Goal: Task Accomplishment & Management: Manage account settings

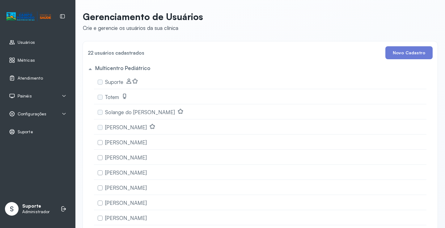
click at [34, 77] on span "Atendimento" at bounding box center [30, 78] width 25 height 5
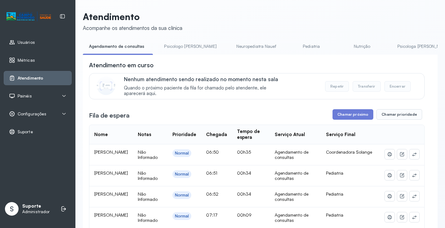
click at [42, 94] on div "Painéis" at bounding box center [37, 96] width 57 height 6
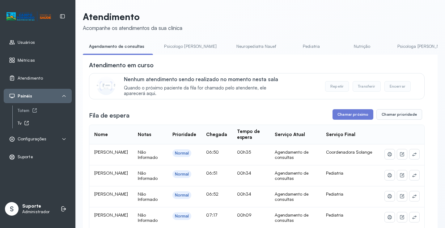
click at [24, 121] on icon at bounding box center [26, 123] width 5 height 5
click at [21, 109] on div "Totem" at bounding box center [45, 110] width 54 height 5
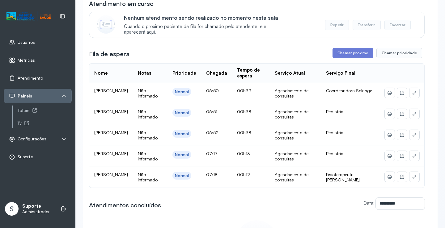
scroll to position [62, 0]
click at [344, 58] on button "Chamar próximo" at bounding box center [352, 53] width 41 height 11
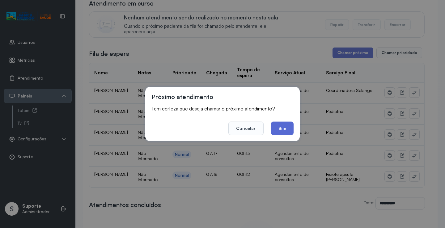
click at [279, 126] on button "Sim" at bounding box center [282, 129] width 23 height 14
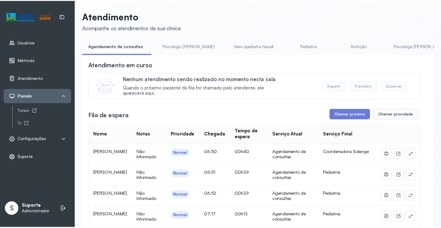
scroll to position [0, 0]
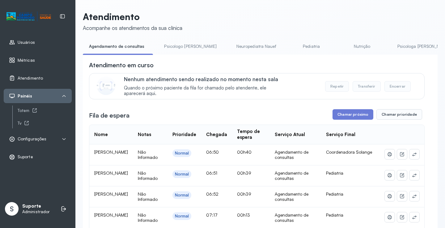
click at [176, 45] on link "Psicologo Pedro" at bounding box center [190, 46] width 65 height 10
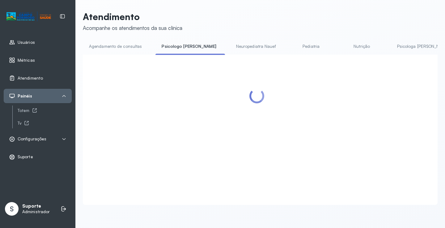
click at [134, 46] on link "Agendamento de consultas" at bounding box center [115, 46] width 65 height 10
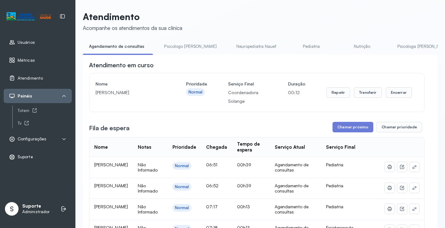
click at [47, 140] on div "Configurações" at bounding box center [37, 139] width 57 height 6
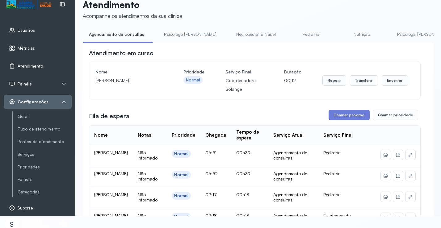
scroll to position [18, 0]
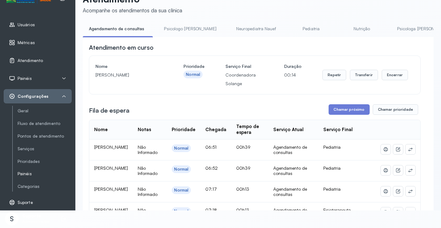
click at [30, 173] on link "Painéis" at bounding box center [45, 173] width 54 height 5
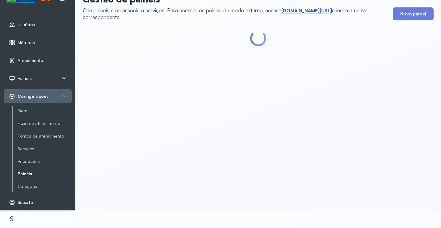
click at [296, 10] on link "short.sysvale.com/tv" at bounding box center [306, 11] width 51 height 6
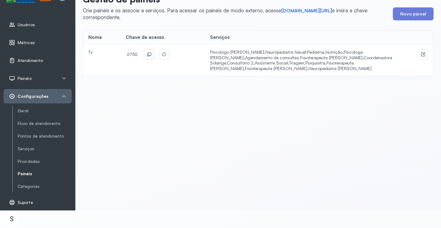
click at [149, 53] on icon at bounding box center [149, 54] width 5 height 5
click at [267, 129] on div "Gestão de painéis Crie painéis e os associe a serviços. Para acessar os painéis…" at bounding box center [258, 96] width 366 height 228
click at [35, 57] on div "Atendimento" at bounding box center [26, 60] width 34 height 6
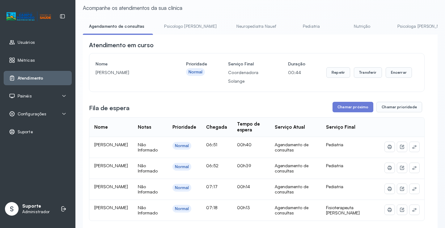
scroll to position [31, 0]
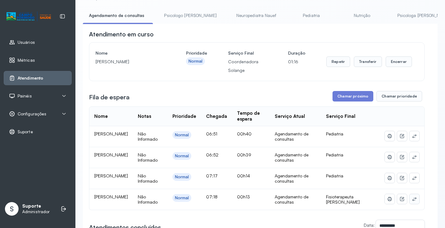
click at [412, 201] on icon at bounding box center [414, 199] width 4 height 4
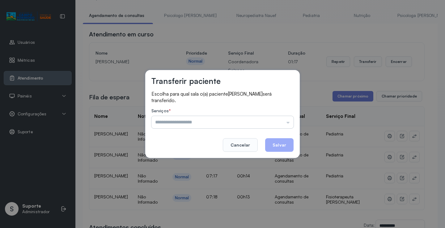
click at [265, 119] on input "text" at bounding box center [222, 122] width 142 height 12
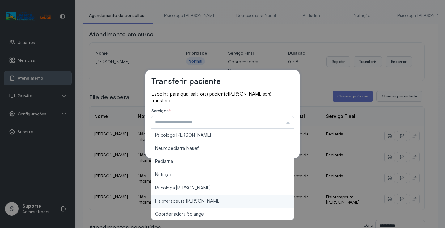
type input "**********"
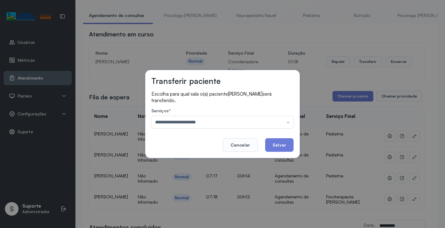
drag, startPoint x: 207, startPoint y: 199, endPoint x: 264, endPoint y: 171, distance: 63.4
click at [207, 198] on div "**********" at bounding box center [222, 114] width 445 height 228
click at [283, 143] on button "Salvar" at bounding box center [279, 145] width 28 height 14
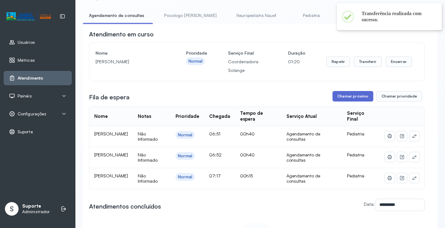
click at [351, 97] on button "Chamar próximo" at bounding box center [352, 96] width 41 height 11
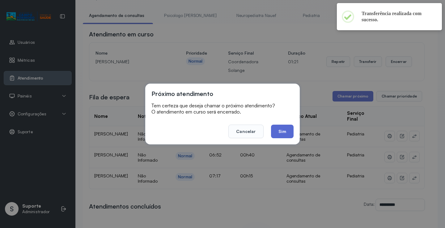
click at [283, 132] on button "Sim" at bounding box center [282, 132] width 23 height 14
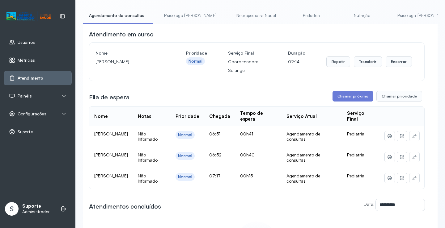
click at [183, 12] on link "Psicologo Pedro" at bounding box center [190, 16] width 65 height 10
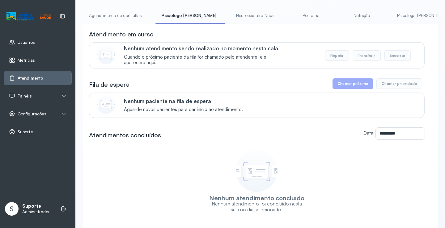
click at [118, 14] on link "Agendamento de consultas" at bounding box center [115, 16] width 65 height 10
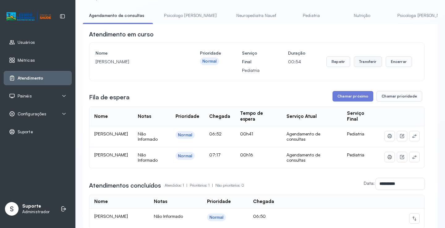
click at [363, 65] on button "Transferir" at bounding box center [368, 62] width 28 height 11
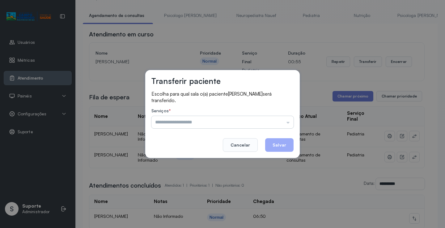
drag, startPoint x: 271, startPoint y: 122, endPoint x: 268, endPoint y: 124, distance: 3.5
click at [270, 122] on input "text" at bounding box center [222, 122] width 142 height 12
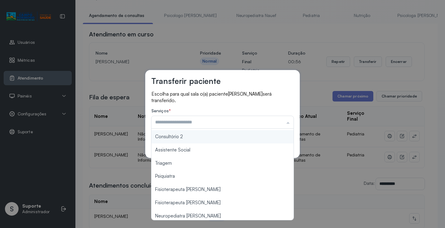
scroll to position [93, 0]
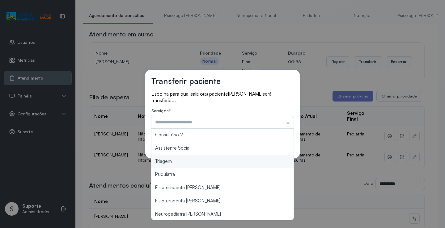
type input "*******"
click at [199, 164] on div "Transferir paciente Escolha para qual sala o(a) paciente Lucas moura de Almeida…" at bounding box center [222, 114] width 445 height 228
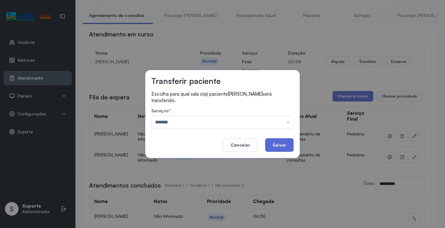
click at [281, 146] on button "Salvar" at bounding box center [279, 145] width 28 height 14
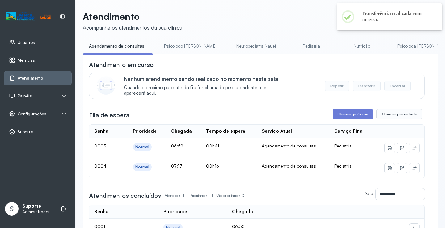
scroll to position [31, 0]
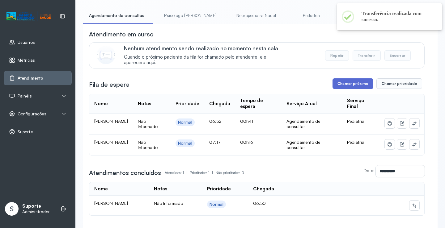
click at [349, 83] on button "Chamar próximo" at bounding box center [352, 83] width 41 height 11
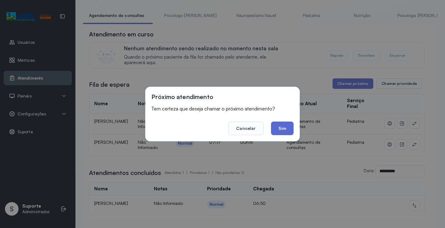
click at [279, 133] on button "Sim" at bounding box center [282, 129] width 23 height 14
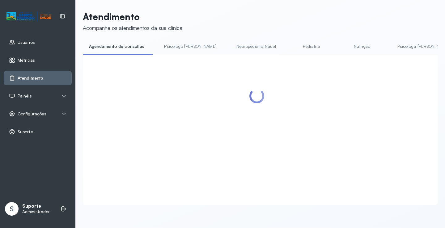
scroll to position [0, 0]
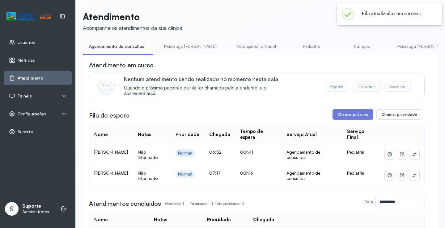
click at [180, 48] on link "Psicologo Pedro" at bounding box center [190, 46] width 65 height 10
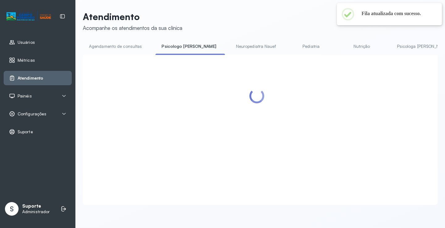
click at [117, 48] on link "Agendamento de consultas" at bounding box center [115, 46] width 65 height 10
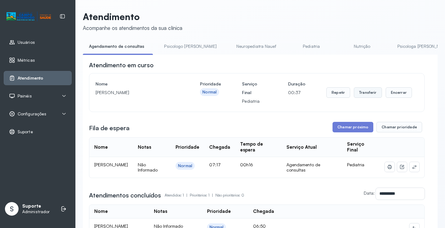
click at [373, 92] on button "Transferir" at bounding box center [368, 92] width 28 height 11
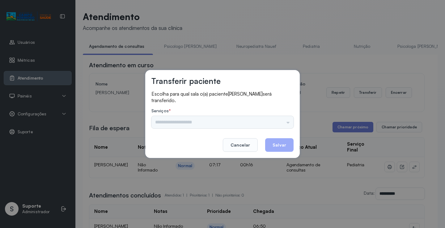
click at [271, 125] on div "Psicologo Pedro Neuropediatra Nauef Pediatria Nutrição Psicologa Alana Fisioter…" at bounding box center [222, 122] width 142 height 12
click at [273, 117] on div "Psicologo Pedro Neuropediatra Nauef Pediatria Nutrição Psicologa Alana Fisioter…" at bounding box center [222, 122] width 142 height 12
drag, startPoint x: 284, startPoint y: 122, endPoint x: 232, endPoint y: 141, distance: 54.9
click at [284, 122] on input "text" at bounding box center [222, 122] width 142 height 12
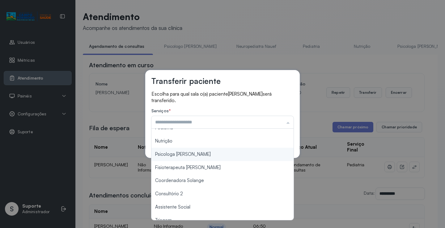
scroll to position [93, 0]
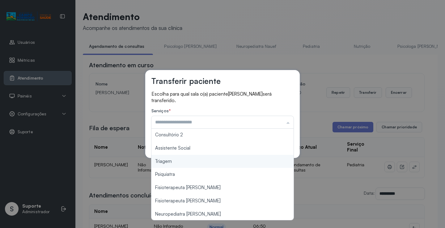
type input "*******"
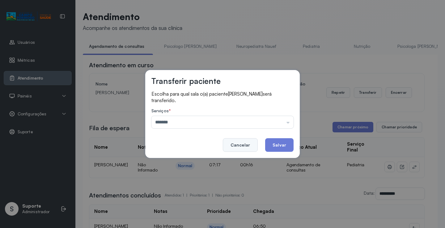
drag, startPoint x: 187, startPoint y: 162, endPoint x: 248, endPoint y: 150, distance: 62.2
click at [189, 161] on div "Transferir paciente Escolha para qual sala o(a) paciente Luna silva vieira será…" at bounding box center [222, 114] width 445 height 228
click at [274, 148] on button "Salvar" at bounding box center [279, 145] width 28 height 14
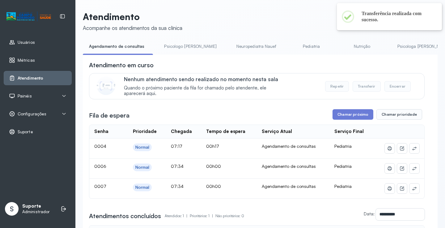
click at [177, 45] on link "Psicologo Pedro" at bounding box center [190, 46] width 65 height 10
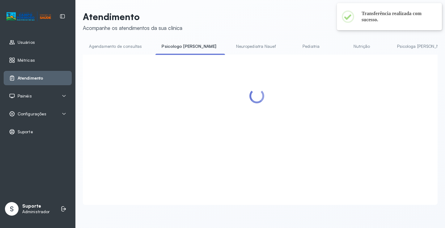
click at [136, 50] on link "Agendamento de consultas" at bounding box center [115, 46] width 65 height 10
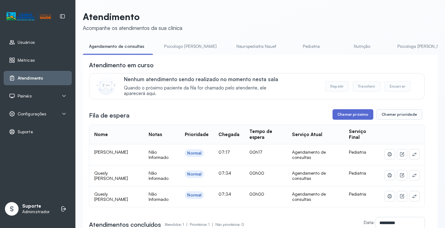
click at [343, 116] on button "Chamar próximo" at bounding box center [352, 114] width 41 height 11
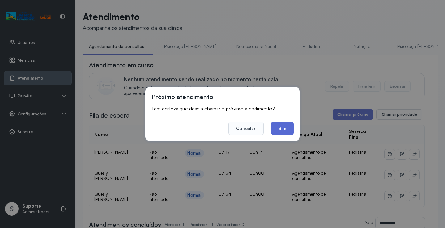
click at [278, 126] on button "Sim" at bounding box center [282, 129] width 23 height 14
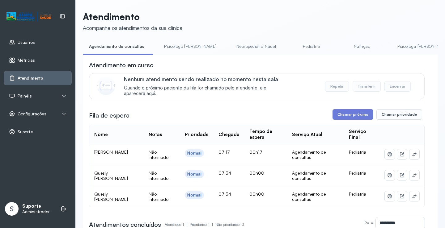
click at [177, 41] on link "Psicologo Pedro" at bounding box center [190, 46] width 65 height 10
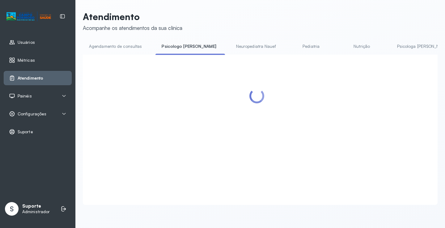
click at [134, 42] on link "Agendamento de consultas" at bounding box center [115, 46] width 65 height 10
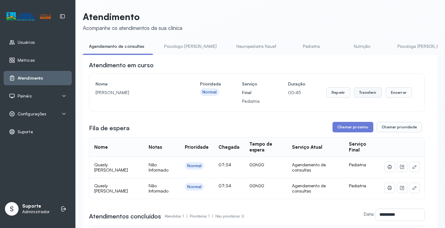
click at [375, 94] on button "Transferir" at bounding box center [368, 92] width 28 height 11
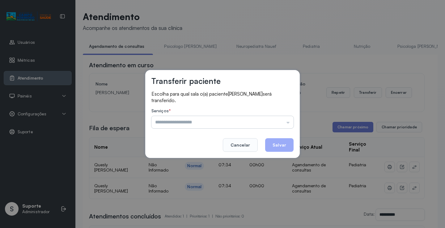
click at [268, 122] on input "text" at bounding box center [222, 122] width 142 height 12
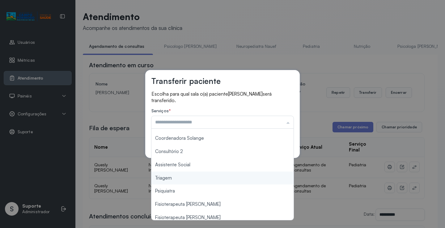
scroll to position [93, 0]
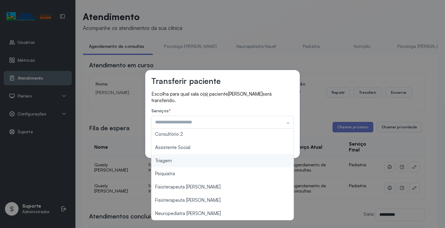
type input "*******"
click at [183, 162] on div "Transferir paciente Escolha para qual sala o(a) paciente Letícia da cruz lima s…" at bounding box center [222, 114] width 445 height 228
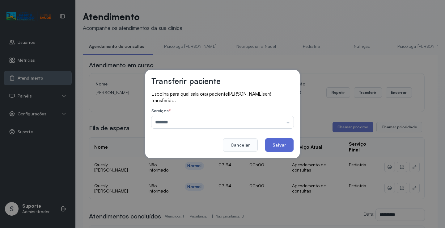
click at [281, 142] on button "Salvar" at bounding box center [279, 145] width 28 height 14
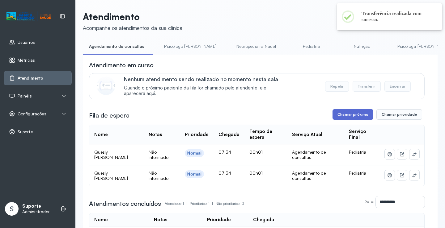
click at [349, 118] on button "Chamar próximo" at bounding box center [352, 114] width 41 height 11
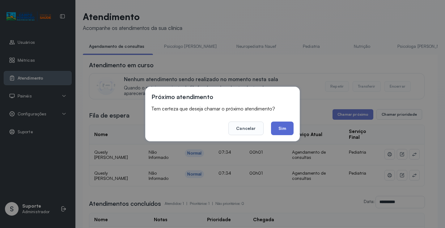
drag, startPoint x: 278, startPoint y: 129, endPoint x: 194, endPoint y: 66, distance: 104.7
click at [278, 129] on button "Sim" at bounding box center [282, 129] width 23 height 14
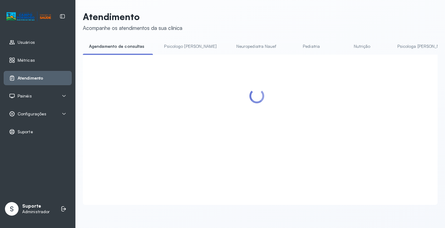
click at [185, 46] on link "Psicologo Pedro" at bounding box center [190, 46] width 65 height 10
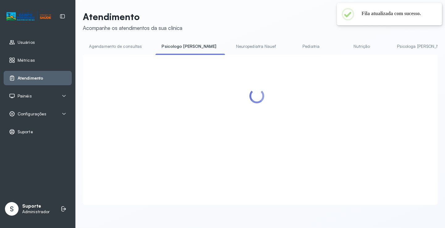
click at [131, 45] on link "Agendamento de consultas" at bounding box center [115, 46] width 65 height 10
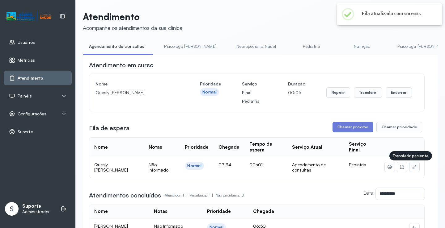
click at [412, 167] on icon at bounding box center [414, 167] width 5 height 5
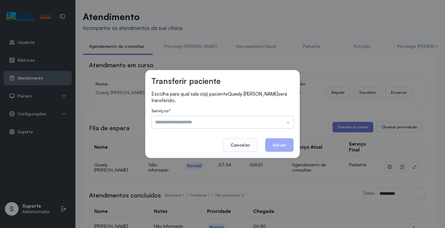
click at [277, 117] on input "text" at bounding box center [222, 122] width 142 height 12
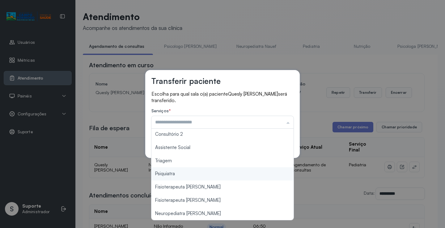
type input "*******"
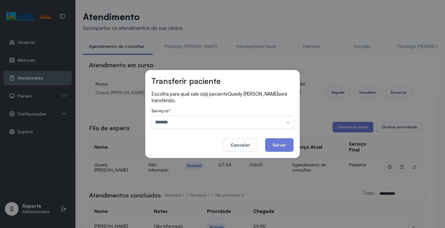
click at [192, 161] on div "Transferir paciente Escolha para qual sala o(a) paciente Quesly Michele silva s…" at bounding box center [222, 114] width 445 height 228
click at [275, 147] on button "Salvar" at bounding box center [279, 145] width 28 height 14
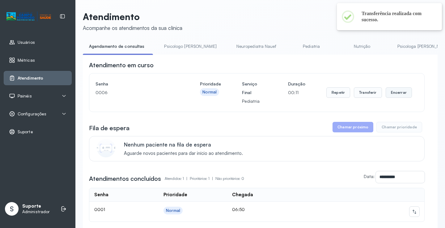
click at [395, 93] on button "Encerrar" at bounding box center [399, 92] width 26 height 11
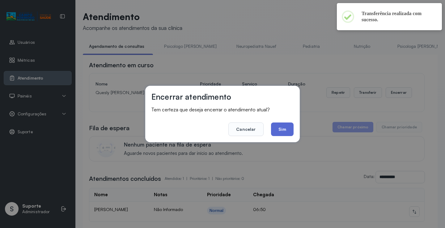
click at [278, 131] on button "Sim" at bounding box center [282, 130] width 23 height 14
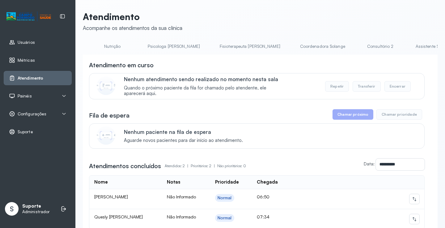
scroll to position [0, 243]
click at [220, 46] on link "Fisioterapeuta [PERSON_NAME]" at bounding box center [256, 46] width 73 height 10
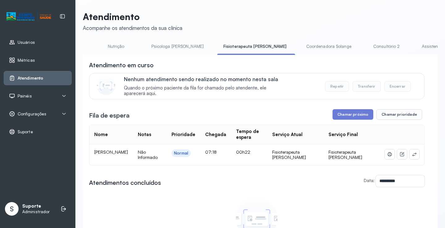
scroll to position [0, 0]
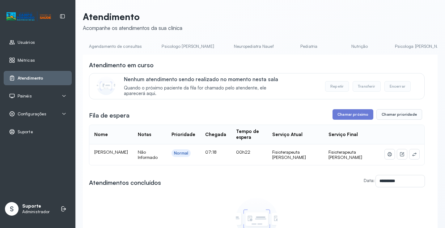
click at [115, 49] on link "Agendamento de consultas" at bounding box center [115, 46] width 65 height 10
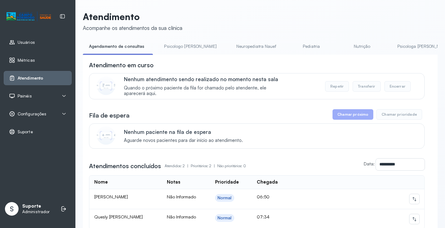
click at [22, 97] on span "Painéis" at bounding box center [25, 96] width 14 height 5
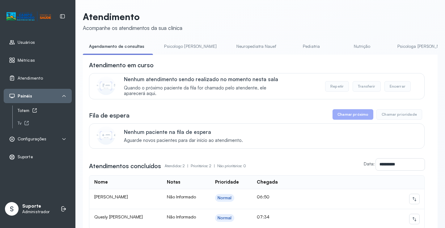
click at [29, 108] on div "Totem" at bounding box center [45, 110] width 54 height 5
click at [180, 46] on link "Psicologo Pedro" at bounding box center [190, 46] width 65 height 10
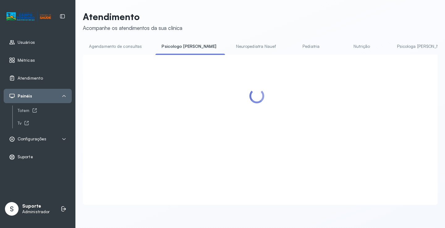
click at [130, 49] on link "Agendamento de consultas" at bounding box center [115, 46] width 65 height 10
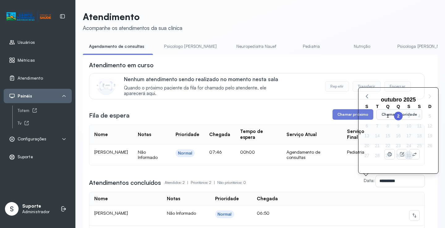
drag, startPoint x: 412, startPoint y: 157, endPoint x: 388, endPoint y: 159, distance: 24.5
click at [411, 157] on span "31" at bounding box center [408, 155] width 9 height 9
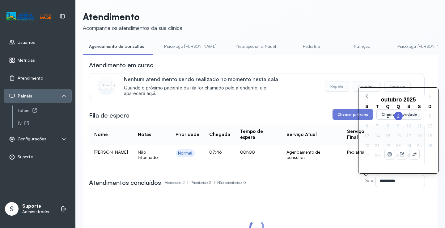
click at [326, 155] on div "Agendamento de consultas" at bounding box center [311, 155] width 51 height 11
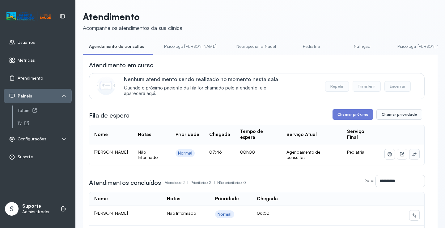
click at [409, 159] on button at bounding box center [414, 155] width 10 height 10
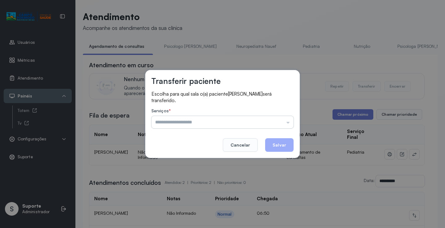
click at [284, 120] on input "text" at bounding box center [222, 122] width 142 height 12
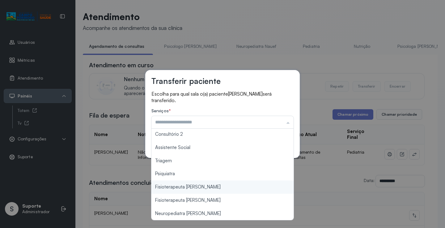
scroll to position [94, 0]
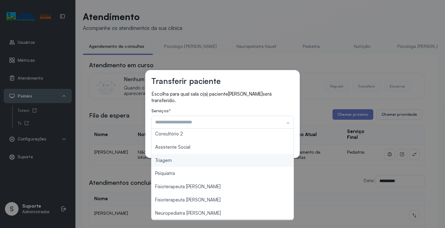
type input "*******"
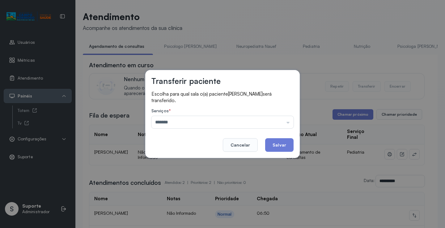
click at [198, 163] on div "Transferir paciente Escolha para qual sala o(a) paciente ARTHUR MIGUEL NASCIMEN…" at bounding box center [222, 114] width 445 height 228
click at [279, 143] on button "Salvar" at bounding box center [279, 145] width 28 height 14
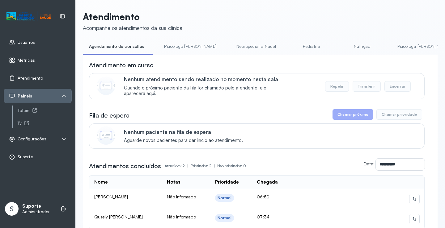
drag, startPoint x: 177, startPoint y: 47, endPoint x: 139, endPoint y: 46, distance: 37.7
click at [176, 47] on link "Psicologo Pedro" at bounding box center [190, 46] width 65 height 10
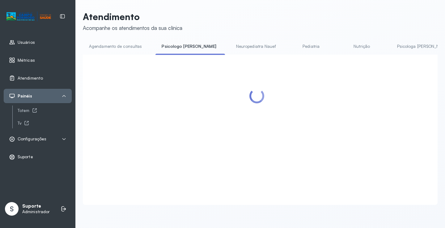
click at [137, 46] on link "Agendamento de consultas" at bounding box center [115, 46] width 65 height 10
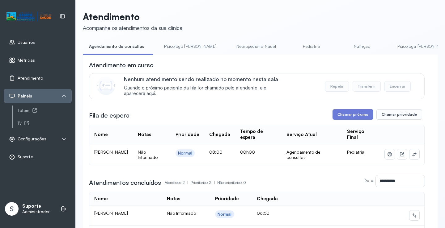
click at [409, 150] on td at bounding box center [402, 155] width 44 height 21
click at [412, 154] on icon at bounding box center [414, 154] width 5 height 5
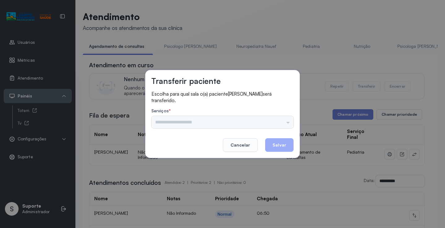
click at [267, 117] on div "Psicologo Pedro Neuropediatra Nauef Pediatria Nutrição Psicologa Alana Fisioter…" at bounding box center [222, 122] width 142 height 12
click at [272, 125] on input "text" at bounding box center [222, 122] width 142 height 12
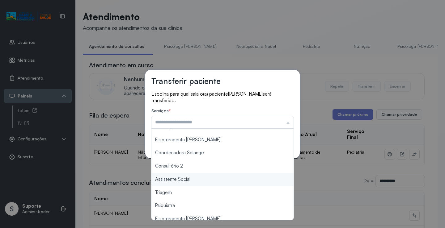
scroll to position [62, 0]
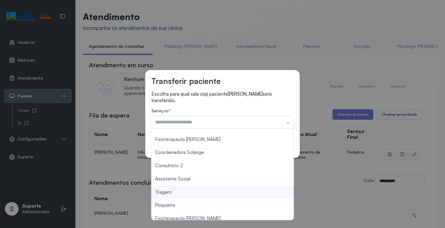
type input "*******"
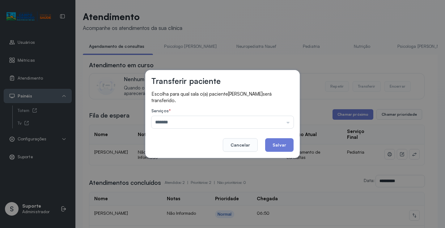
drag, startPoint x: 175, startPoint y: 192, endPoint x: 250, endPoint y: 150, distance: 86.0
click at [175, 191] on div "Transferir paciente Escolha para qual sala o(a) paciente RUDÁ PEREIRA DE CARVAL…" at bounding box center [222, 114] width 445 height 228
click at [285, 145] on button "Salvar" at bounding box center [279, 145] width 28 height 14
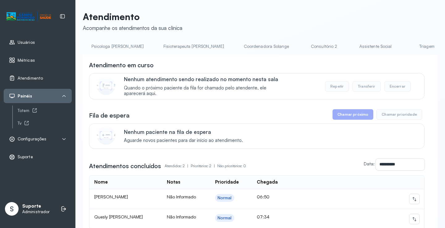
scroll to position [0, 334]
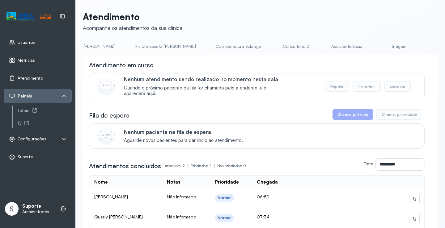
click at [377, 48] on link "Triagem" at bounding box center [398, 46] width 43 height 10
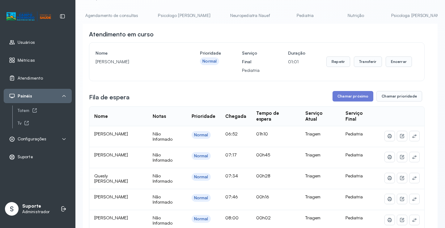
scroll to position [0, 0]
click at [98, 15] on link "Agendamento de consultas" at bounding box center [115, 16] width 65 height 10
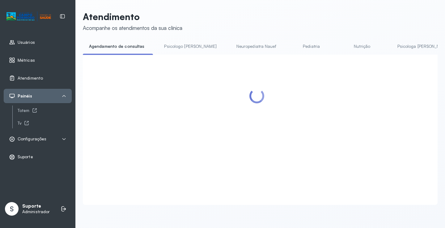
scroll to position [31, 0]
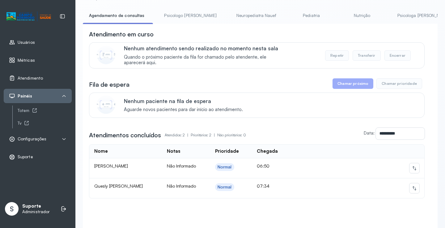
click at [176, 21] on li "Psicologo Pedro" at bounding box center [191, 18] width 67 height 14
click at [175, 19] on link "Psicologo Pedro" at bounding box center [190, 16] width 65 height 10
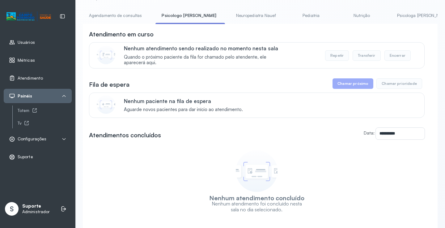
click at [117, 16] on link "Agendamento de consultas" at bounding box center [115, 16] width 65 height 10
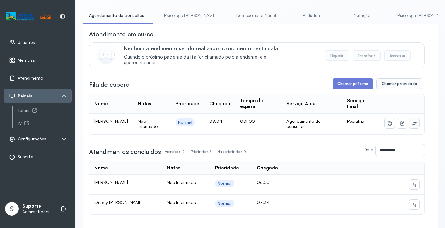
click at [412, 125] on icon at bounding box center [414, 123] width 5 height 5
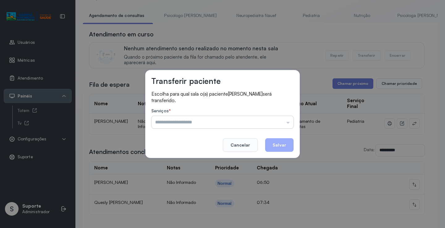
drag, startPoint x: 290, startPoint y: 117, endPoint x: 271, endPoint y: 123, distance: 19.7
click at [288, 117] on input "text" at bounding box center [222, 122] width 142 height 12
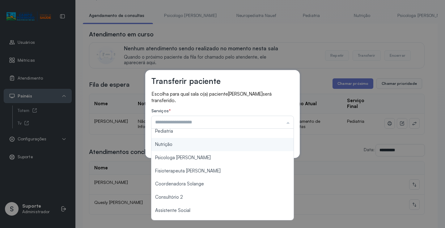
scroll to position [62, 0]
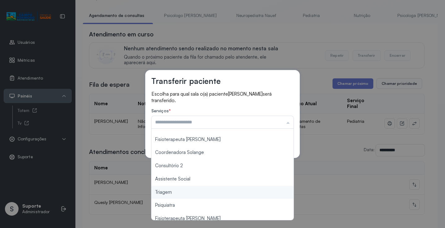
type input "*******"
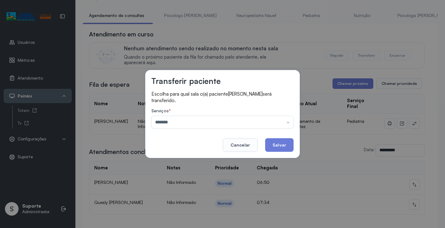
drag, startPoint x: 186, startPoint y: 192, endPoint x: 279, endPoint y: 153, distance: 100.9
click at [187, 191] on div "Transferir paciente Escolha para qual sala o(a) paciente LUNA MARIA SOARES DA S…" at bounding box center [222, 114] width 445 height 228
click at [288, 146] on button "Salvar" at bounding box center [279, 145] width 28 height 14
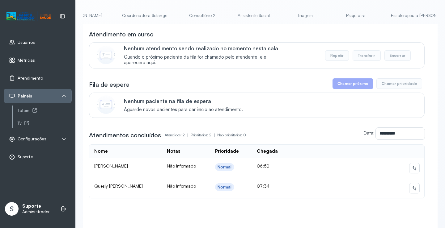
scroll to position [0, 432]
click at [279, 13] on link "Triagem" at bounding box center [300, 16] width 43 height 10
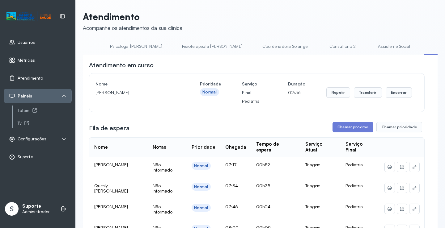
scroll to position [0, 0]
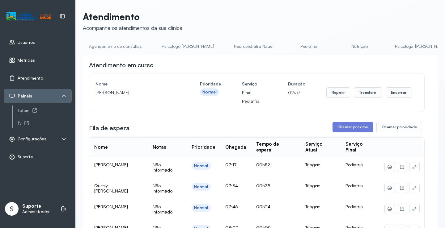
drag, startPoint x: 116, startPoint y: 45, endPoint x: 120, endPoint y: 44, distance: 4.8
click at [116, 44] on link "Agendamento de consultas" at bounding box center [115, 46] width 65 height 10
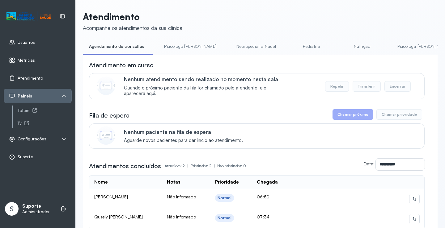
click at [124, 44] on link "Agendamento de consultas" at bounding box center [117, 46] width 68 height 10
click at [184, 44] on link "Psicologo Pedro" at bounding box center [190, 46] width 65 height 10
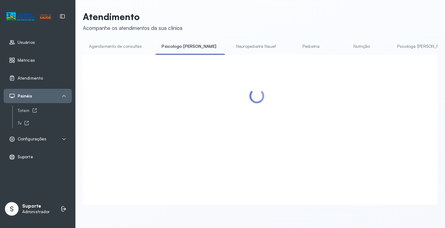
click at [131, 43] on link "Agendamento de consultas" at bounding box center [115, 46] width 65 height 10
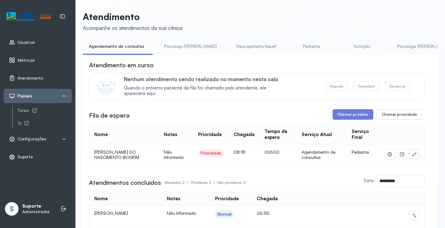
click at [412, 157] on icon at bounding box center [414, 154] width 5 height 5
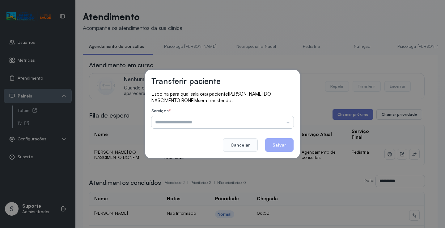
click at [274, 125] on input "text" at bounding box center [222, 122] width 142 height 12
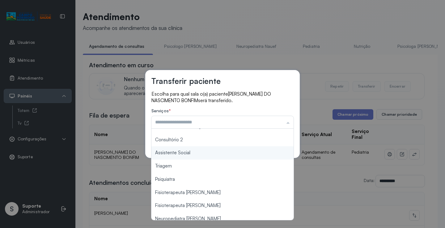
scroll to position [94, 0]
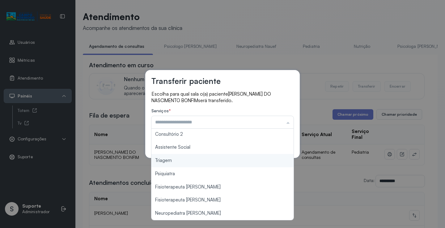
type input "*******"
click at [177, 161] on div "Transferir paciente Escolha para qual sala o(a) paciente RAVY CARVALHO DO NASCI…" at bounding box center [222, 114] width 445 height 228
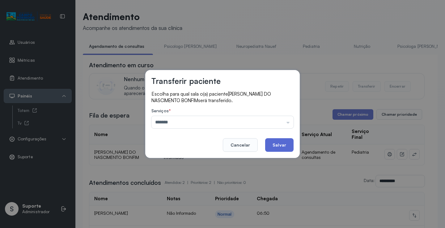
click at [280, 143] on button "Salvar" at bounding box center [279, 145] width 28 height 14
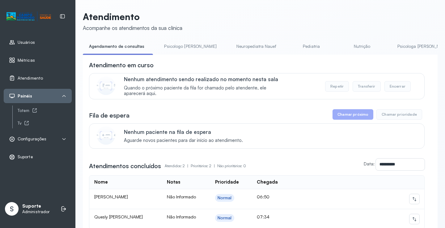
click at [174, 43] on link "Psicologo Pedro" at bounding box center [190, 46] width 65 height 10
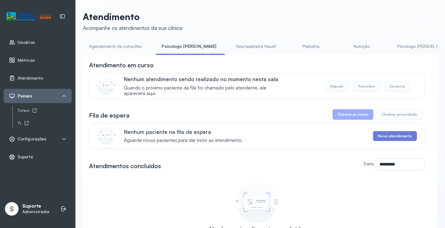
click at [124, 48] on link "Agendamento de consultas" at bounding box center [115, 46] width 65 height 10
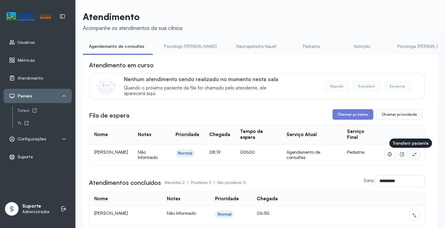
click at [412, 156] on icon at bounding box center [414, 154] width 5 height 5
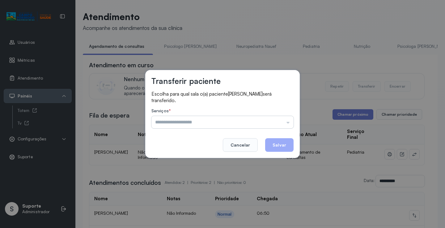
click at [284, 122] on input "text" at bounding box center [222, 122] width 142 height 12
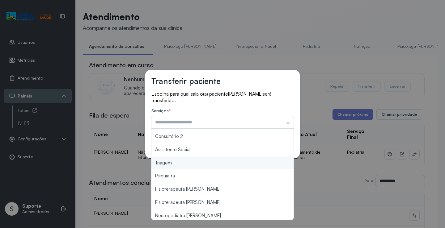
scroll to position [93, 0]
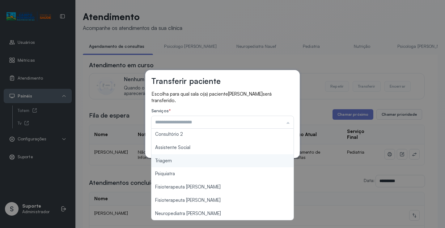
type input "*******"
drag, startPoint x: 193, startPoint y: 162, endPoint x: 229, endPoint y: 154, distance: 36.0
click at [195, 161] on div "Transferir paciente Escolha para qual sala o(a) paciente MIKAELLY AGUIAR DA SIL…" at bounding box center [222, 114] width 445 height 228
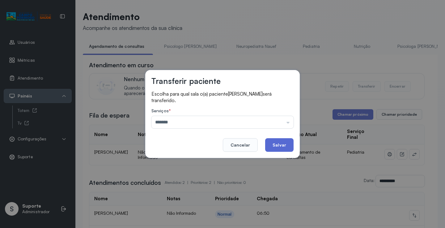
click at [274, 145] on button "Salvar" at bounding box center [279, 145] width 28 height 14
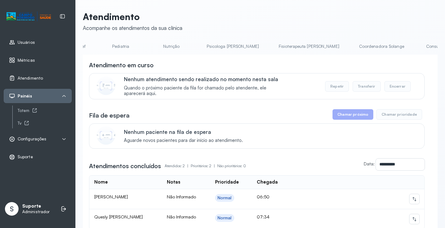
scroll to position [0, 180]
click at [283, 48] on link "Fisioterapeuta [PERSON_NAME]" at bounding box center [319, 46] width 73 height 10
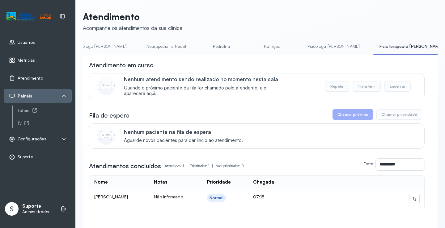
scroll to position [0, 0]
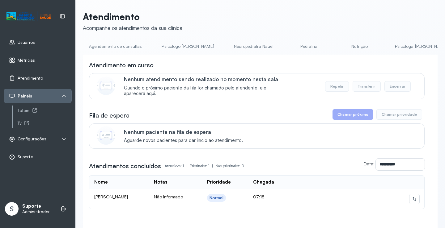
click at [103, 46] on link "Agendamento de consultas" at bounding box center [115, 46] width 65 height 10
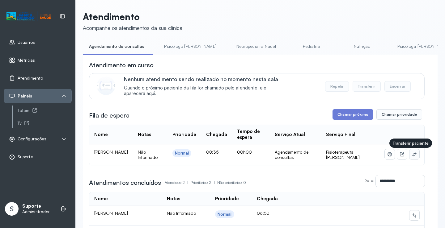
click at [412, 155] on icon at bounding box center [414, 154] width 5 height 5
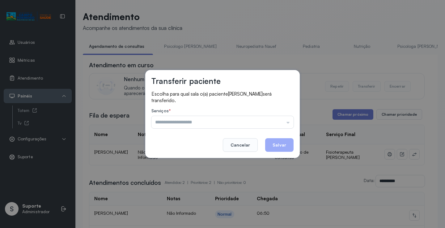
drag, startPoint x: 287, startPoint y: 120, endPoint x: 246, endPoint y: 133, distance: 43.4
click at [287, 120] on input "text" at bounding box center [222, 122] width 142 height 12
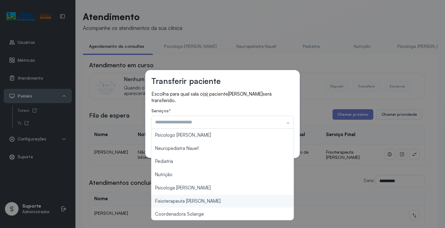
type input "**********"
drag, startPoint x: 198, startPoint y: 202, endPoint x: 200, endPoint y: 197, distance: 6.1
click at [198, 199] on div "**********" at bounding box center [222, 114] width 445 height 228
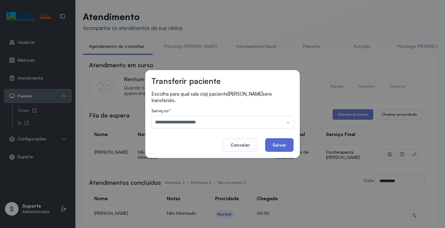
click at [275, 142] on button "Salvar" at bounding box center [279, 145] width 28 height 14
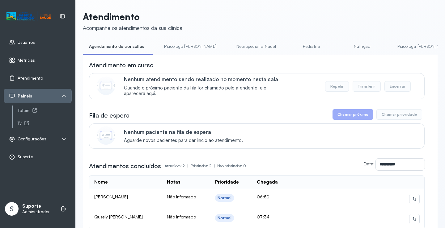
click at [173, 41] on link "Psicologo Pedro" at bounding box center [190, 46] width 65 height 10
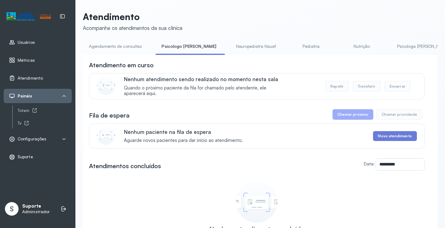
drag, startPoint x: 118, startPoint y: 51, endPoint x: 157, endPoint y: 42, distance: 40.6
click at [118, 51] on link "Agendamento de consultas" at bounding box center [115, 46] width 65 height 10
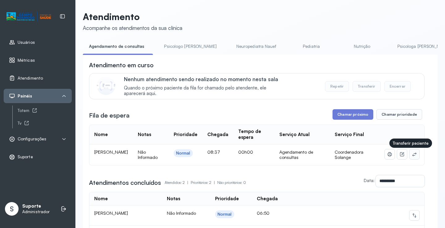
click at [412, 157] on button at bounding box center [414, 155] width 10 height 10
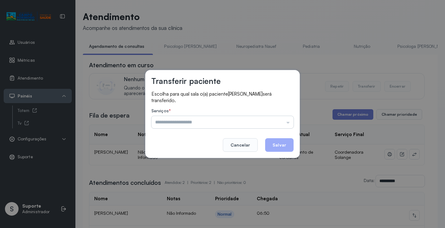
click at [283, 121] on input "text" at bounding box center [222, 122] width 142 height 12
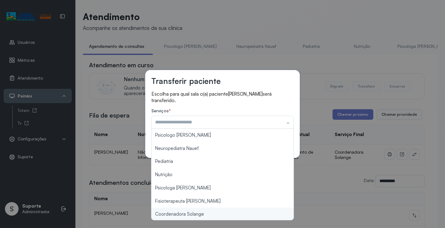
type input "**********"
click at [199, 215] on div "**********" at bounding box center [222, 114] width 445 height 228
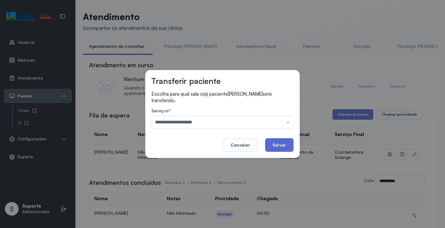
click at [287, 142] on button "Salvar" at bounding box center [279, 145] width 28 height 14
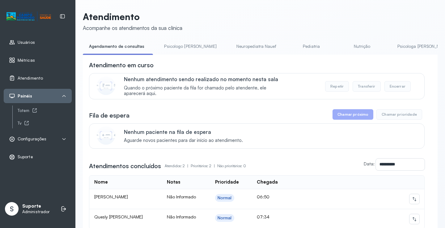
click at [290, 45] on link "Pediatria" at bounding box center [311, 46] width 43 height 10
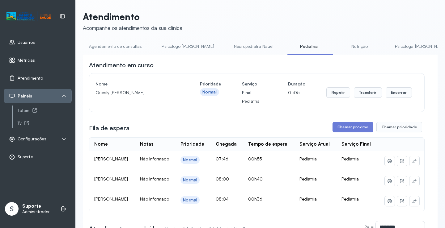
click at [111, 44] on link "Agendamento de consultas" at bounding box center [115, 46] width 65 height 10
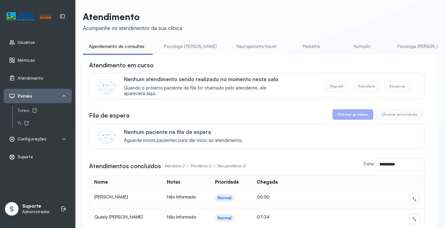
drag, startPoint x: 174, startPoint y: 46, endPoint x: 170, endPoint y: 47, distance: 4.1
click at [174, 47] on link "Psicologo Pedro" at bounding box center [190, 46] width 65 height 10
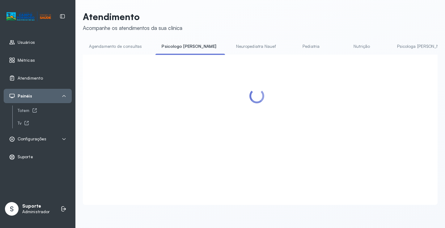
click at [122, 46] on link "Agendamento de consultas" at bounding box center [115, 46] width 65 height 10
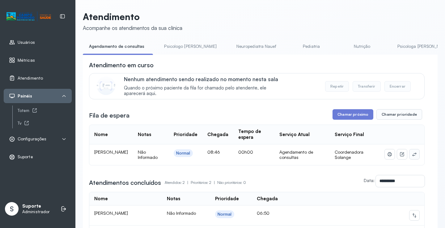
click at [413, 155] on button at bounding box center [414, 155] width 10 height 10
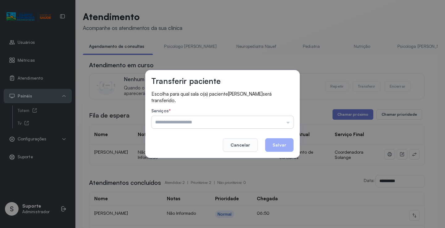
click at [278, 121] on input "text" at bounding box center [222, 122] width 142 height 12
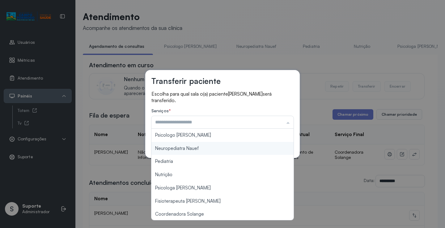
scroll to position [31, 0]
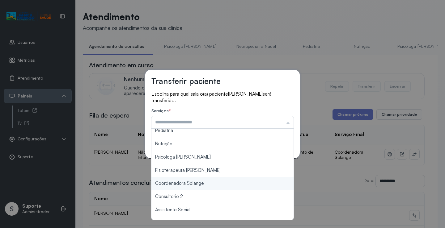
type input "**********"
drag, startPoint x: 211, startPoint y: 185, endPoint x: 230, endPoint y: 176, distance: 21.3
click at [213, 183] on div "**********" at bounding box center [222, 114] width 445 height 228
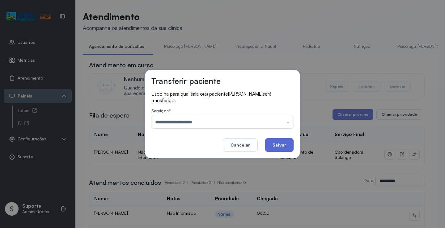
click at [278, 145] on button "Salvar" at bounding box center [279, 145] width 28 height 14
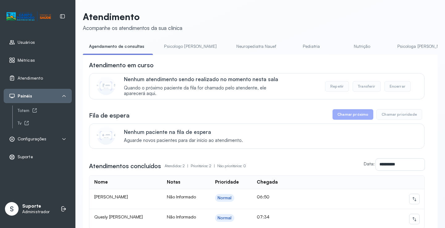
click at [177, 51] on link "Psicologo Pedro" at bounding box center [190, 46] width 65 height 10
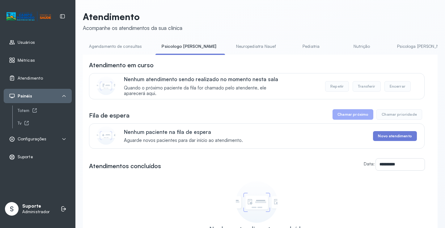
drag, startPoint x: 121, startPoint y: 45, endPoint x: 244, endPoint y: 60, distance: 124.5
click at [120, 45] on link "Agendamento de consultas" at bounding box center [115, 46] width 65 height 10
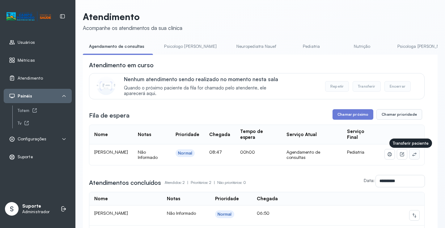
click at [412, 156] on icon at bounding box center [414, 154] width 5 height 5
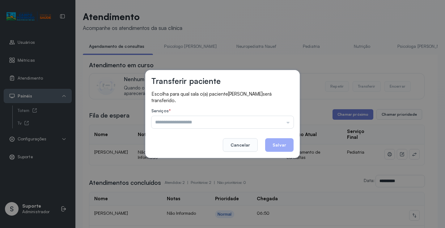
drag, startPoint x: 272, startPoint y: 122, endPoint x: 257, endPoint y: 135, distance: 19.5
click at [272, 122] on input "text" at bounding box center [222, 122] width 142 height 12
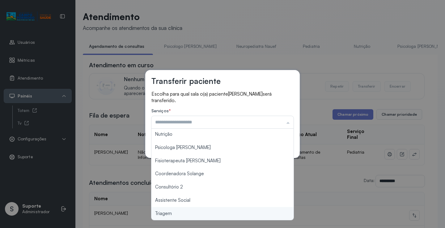
scroll to position [94, 0]
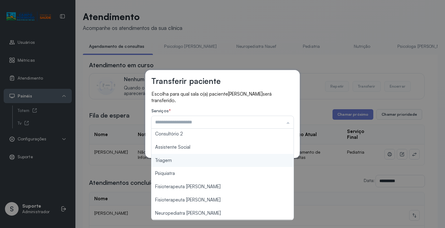
type input "*******"
click at [190, 162] on div "Transferir paciente Escolha para qual sala o(a) paciente MARIA ALICE BORGES DA …" at bounding box center [222, 114] width 445 height 228
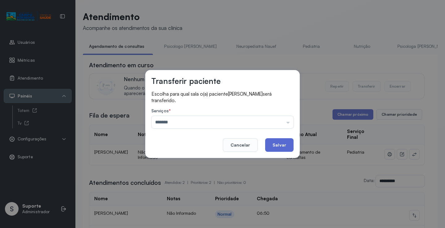
click at [280, 145] on button "Salvar" at bounding box center [279, 145] width 28 height 14
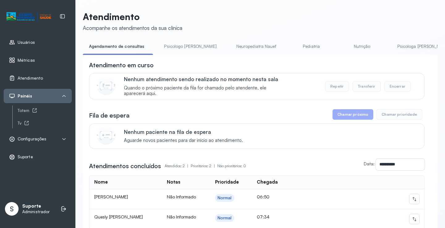
click at [291, 45] on link "Pediatria" at bounding box center [311, 46] width 43 height 10
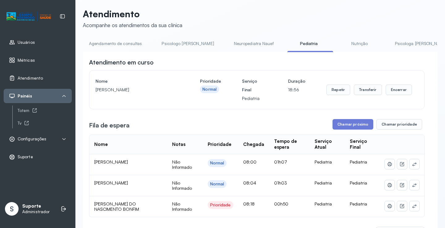
scroll to position [0, 0]
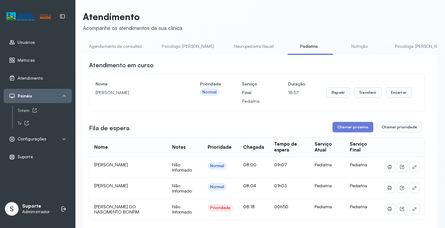
click at [126, 49] on link "Agendamento de consultas" at bounding box center [115, 46] width 65 height 10
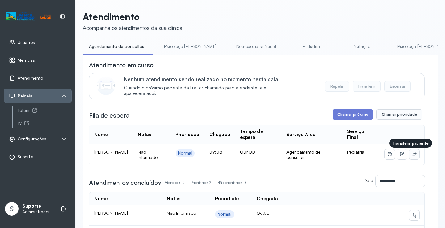
click at [410, 159] on button at bounding box center [414, 155] width 10 height 10
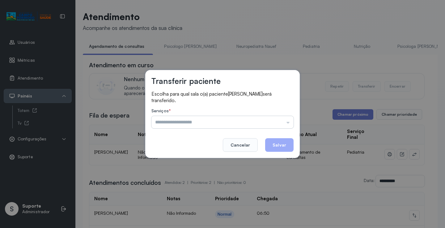
click at [275, 123] on input "text" at bounding box center [222, 122] width 142 height 12
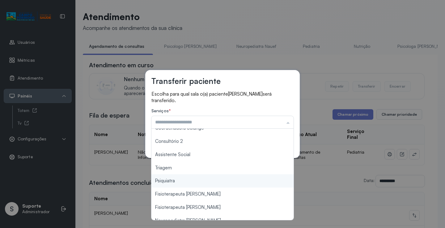
scroll to position [93, 0]
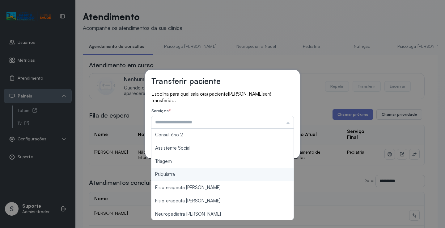
type input "*******"
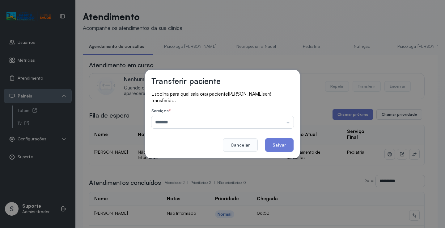
drag, startPoint x: 180, startPoint y: 165, endPoint x: 221, endPoint y: 155, distance: 42.9
click at [179, 164] on div "Transferir paciente Escolha para qual sala o(a) paciente BERNARDO RAMOS SILVA s…" at bounding box center [222, 114] width 445 height 228
click at [271, 147] on button "Salvar" at bounding box center [279, 145] width 28 height 14
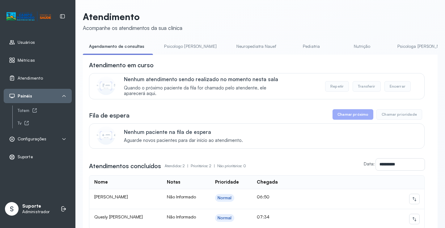
click at [290, 45] on link "Pediatria" at bounding box center [311, 46] width 43 height 10
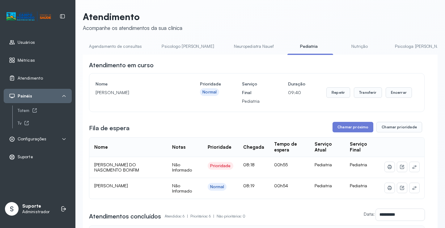
click at [112, 43] on link "Agendamento de consultas" at bounding box center [115, 46] width 65 height 10
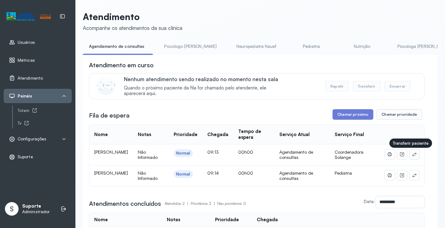
click at [412, 154] on icon at bounding box center [414, 154] width 5 height 5
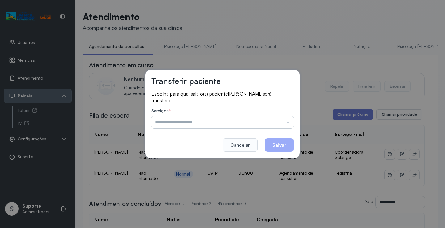
drag, startPoint x: 292, startPoint y: 115, endPoint x: 284, endPoint y: 118, distance: 8.8
click at [292, 115] on div "Serviços * Psicologo Pedro Neuropediatra Nauef Pediatria Nutrição Psicologa Ala…" at bounding box center [222, 118] width 142 height 20
click at [284, 118] on input "text" at bounding box center [222, 122] width 142 height 12
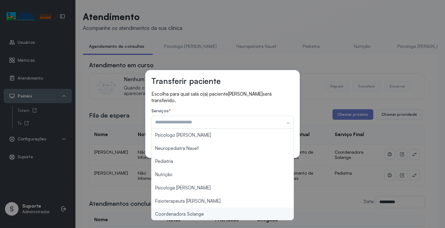
type input "**********"
drag, startPoint x: 197, startPoint y: 218, endPoint x: 250, endPoint y: 183, distance: 63.8
click at [198, 218] on div "**********" at bounding box center [222, 114] width 445 height 228
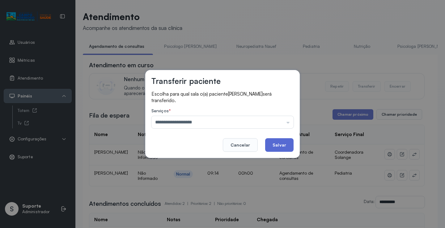
click at [284, 141] on button "Salvar" at bounding box center [279, 145] width 28 height 14
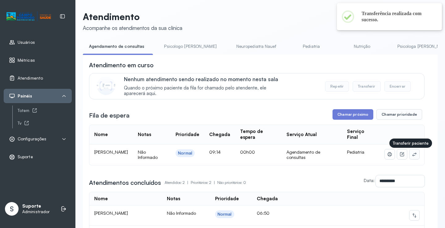
click at [409, 153] on button at bounding box center [414, 155] width 10 height 10
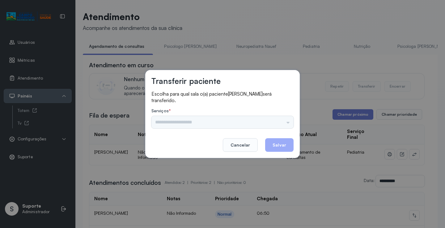
click at [280, 123] on div "Psicologo Pedro Neuropediatra Nauef Pediatria Nutrição Psicologa Alana Fisioter…" at bounding box center [222, 122] width 142 height 12
click at [282, 121] on div "Psicologo Pedro Neuropediatra Nauef Pediatria Nutrição Psicologa Alana Fisioter…" at bounding box center [222, 122] width 142 height 12
drag, startPoint x: 290, startPoint y: 127, endPoint x: 287, endPoint y: 123, distance: 5.1
click at [288, 126] on input "text" at bounding box center [222, 122] width 142 height 12
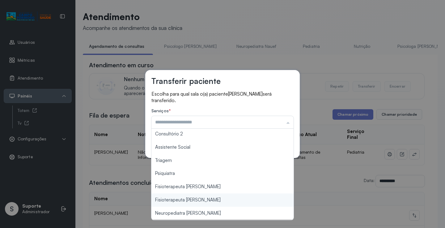
scroll to position [94, 0]
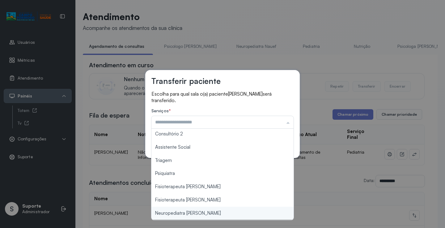
type input "**********"
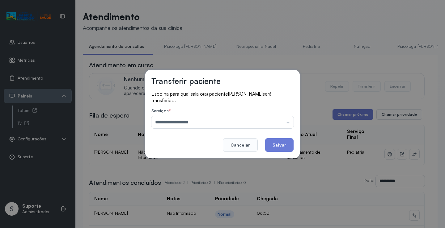
drag, startPoint x: 195, startPoint y: 215, endPoint x: 268, endPoint y: 165, distance: 88.3
click at [197, 213] on div "**********" at bounding box center [222, 114] width 445 height 228
click at [278, 143] on button "Salvar" at bounding box center [279, 145] width 28 height 14
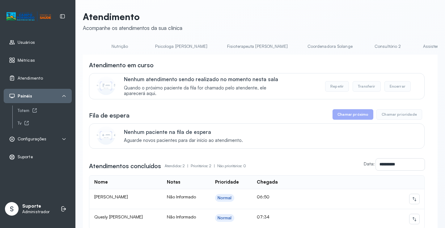
scroll to position [0, 260]
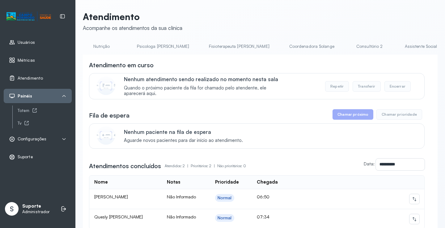
click at [283, 44] on link "Coordenadora Solange" at bounding box center [311, 46] width 57 height 10
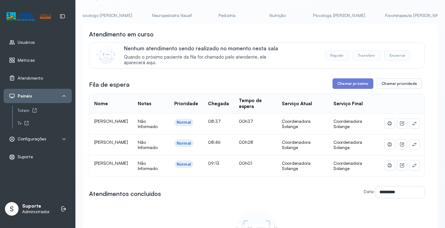
scroll to position [0, 0]
click at [115, 15] on link "Agendamento de consultas" at bounding box center [115, 16] width 65 height 10
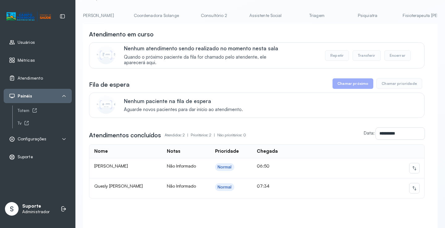
scroll to position [0, 403]
drag, startPoint x: 260, startPoint y: 16, endPoint x: 281, endPoint y: 18, distance: 20.8
click at [308, 15] on link "Triagem" at bounding box center [329, 16] width 43 height 10
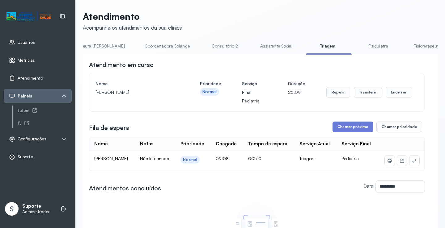
scroll to position [31, 0]
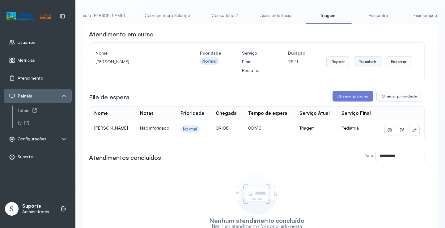
click at [364, 61] on button "Transferir" at bounding box center [368, 62] width 28 height 11
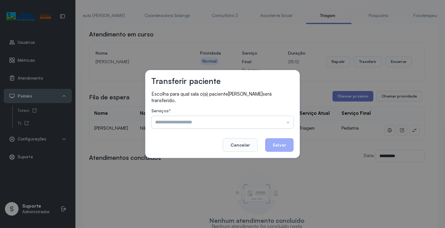
click at [270, 125] on input "text" at bounding box center [222, 122] width 142 height 12
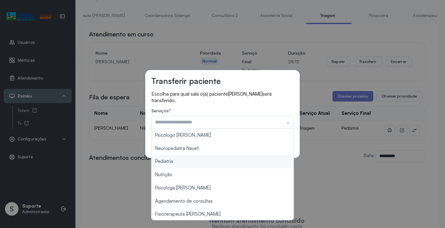
type input "*********"
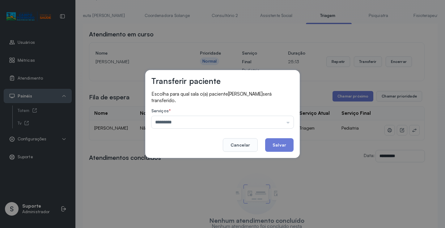
click at [180, 159] on div "Transferir paciente Escolha para qual sala o(a) paciente MARIA ALICE BORGES DA …" at bounding box center [222, 114] width 445 height 228
click at [276, 143] on button "Salvar" at bounding box center [279, 145] width 28 height 14
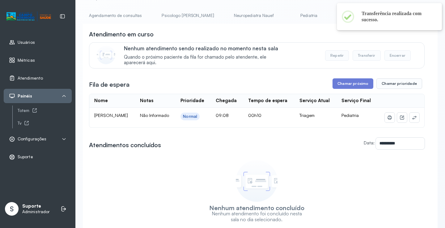
click at [118, 17] on link "Agendamento de consultas" at bounding box center [115, 16] width 65 height 10
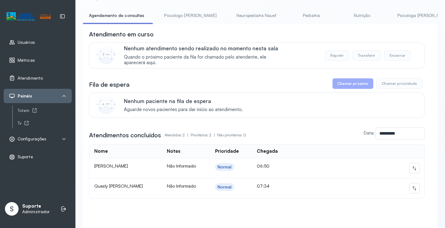
click at [176, 14] on link "Psicologo Pedro" at bounding box center [190, 16] width 65 height 10
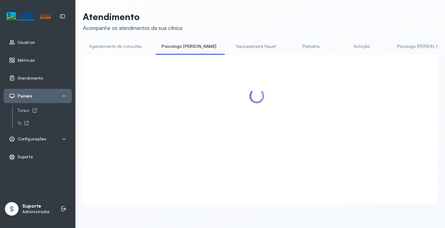
scroll to position [0, 0]
drag, startPoint x: 134, startPoint y: 19, endPoint x: 127, endPoint y: 27, distance: 10.7
click at [134, 20] on p "Atendimento" at bounding box center [132, 16] width 99 height 11
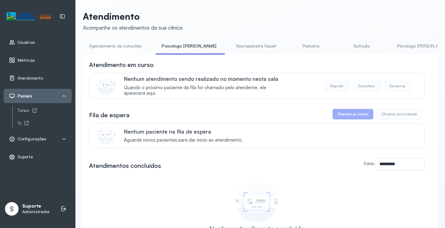
click at [114, 44] on link "Agendamento de consultas" at bounding box center [115, 46] width 65 height 10
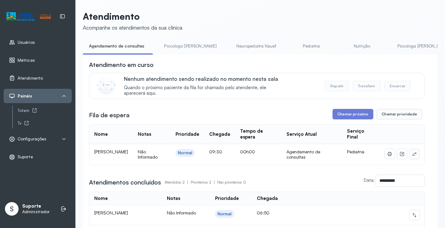
click at [412, 157] on icon at bounding box center [414, 154] width 5 height 5
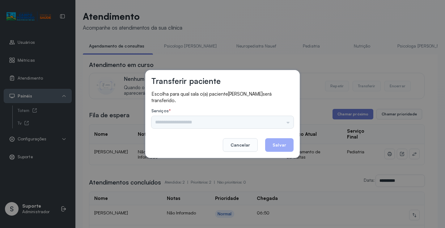
click at [274, 124] on div "Psicologo Pedro Neuropediatra Nauef Pediatria Nutrição Psicologa Alana Agendame…" at bounding box center [222, 122] width 142 height 12
click at [265, 118] on div "Psicologo Pedro Neuropediatra Nauef Pediatria Nutrição Psicologa Alana Agendame…" at bounding box center [222, 122] width 142 height 12
click at [282, 120] on div "Psicologo Pedro Neuropediatra Nauef Pediatria Nutrição Psicologa Alana Agendame…" at bounding box center [222, 122] width 142 height 12
drag, startPoint x: 267, startPoint y: 124, endPoint x: 219, endPoint y: 140, distance: 50.2
click at [267, 124] on input "text" at bounding box center [222, 122] width 142 height 12
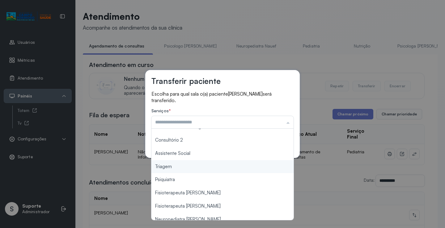
scroll to position [93, 0]
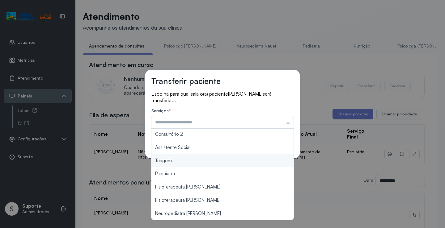
type input "*******"
drag, startPoint x: 186, startPoint y: 161, endPoint x: 221, endPoint y: 151, distance: 36.7
click at [190, 158] on div "Transferir paciente Escolha para qual sala o(a) paciente ELISA SOARES VIEIRA se…" at bounding box center [222, 114] width 154 height 88
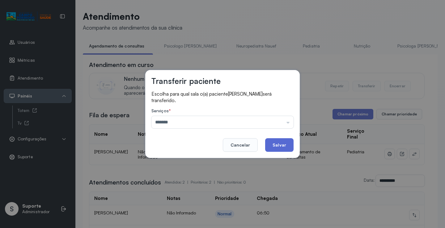
click at [282, 146] on button "Salvar" at bounding box center [279, 145] width 28 height 14
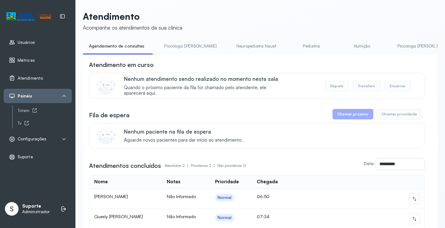
click at [183, 44] on link "Psicologo Pedro" at bounding box center [190, 46] width 65 height 10
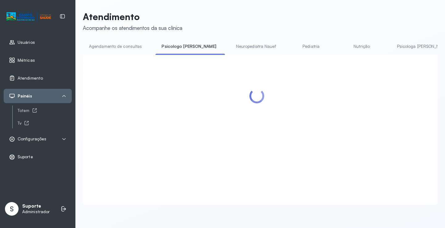
click at [121, 46] on link "Agendamento de consultas" at bounding box center [115, 46] width 65 height 10
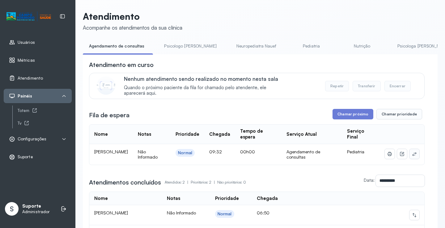
click at [411, 151] on button at bounding box center [414, 154] width 10 height 10
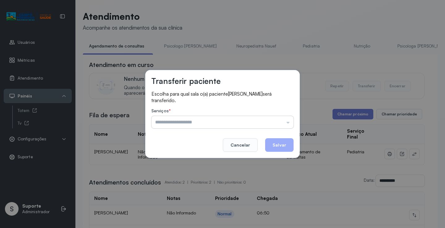
click at [270, 118] on input "text" at bounding box center [222, 122] width 142 height 12
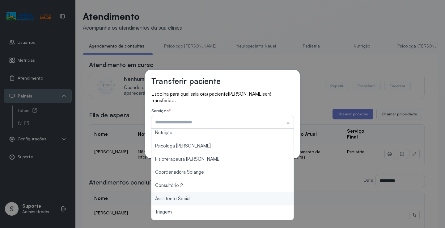
scroll to position [93, 0]
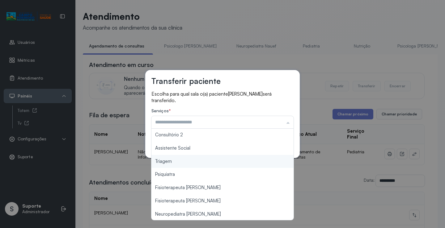
type input "*******"
click at [178, 164] on div "Transferir paciente Escolha para qual sala o(a) paciente MARIA CLARA MIRANDA DA…" at bounding box center [222, 114] width 445 height 228
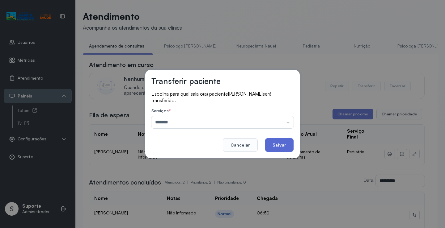
click at [275, 142] on button "Salvar" at bounding box center [279, 145] width 28 height 14
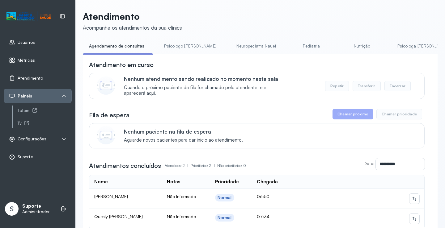
click at [181, 51] on li "Psicologo Pedro" at bounding box center [191, 48] width 67 height 14
drag, startPoint x: 178, startPoint y: 50, endPoint x: 168, endPoint y: 49, distance: 10.2
click at [178, 49] on link "Psicologo Pedro" at bounding box center [190, 46] width 65 height 10
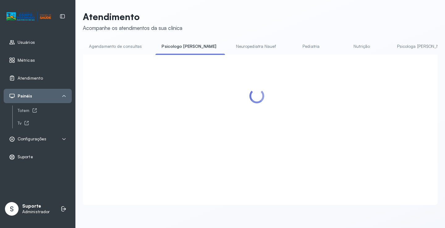
click at [128, 48] on link "Agendamento de consultas" at bounding box center [115, 46] width 65 height 10
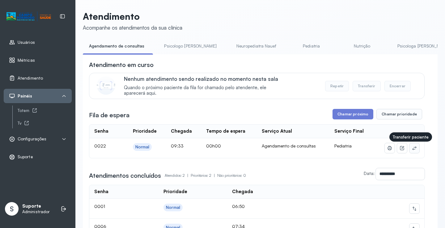
click at [412, 150] on icon at bounding box center [414, 148] width 5 height 5
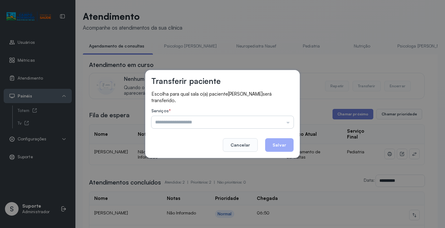
click at [281, 118] on input "text" at bounding box center [222, 122] width 142 height 12
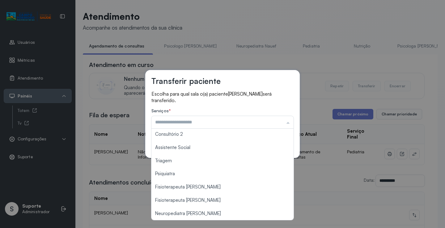
scroll to position [94, 0]
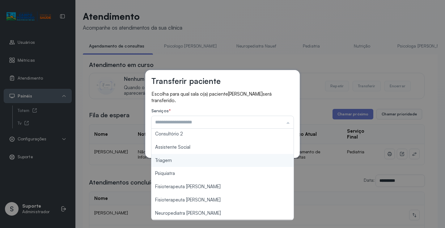
type input "*******"
drag, startPoint x: 184, startPoint y: 162, endPoint x: 255, endPoint y: 149, distance: 72.0
click at [184, 162] on div "Transferir paciente Escolha para qual sala o(a) paciente ANA SOPHIA CARVALHO DA…" at bounding box center [222, 114] width 445 height 228
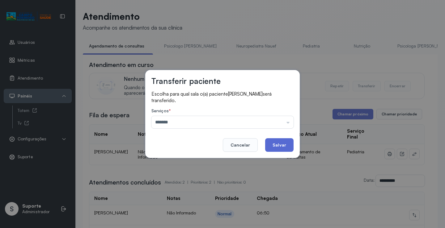
click at [284, 145] on button "Salvar" at bounding box center [279, 145] width 28 height 14
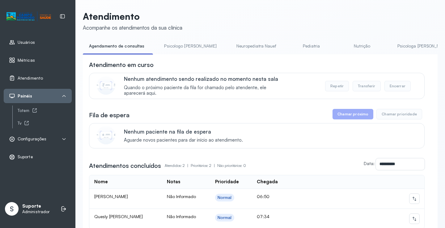
click at [178, 50] on link "Psicologo Pedro" at bounding box center [190, 46] width 65 height 10
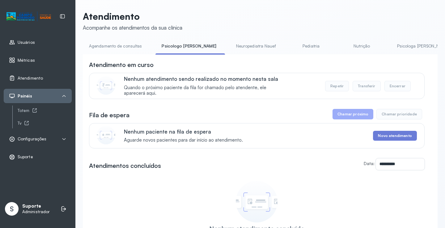
drag, startPoint x: 135, startPoint y: 48, endPoint x: 152, endPoint y: 52, distance: 16.9
click at [135, 48] on link "Agendamento de consultas" at bounding box center [115, 46] width 65 height 10
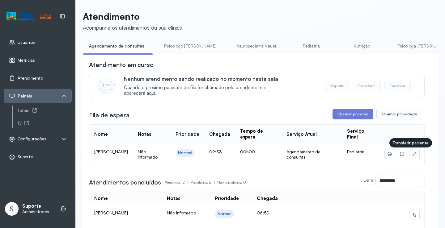
click at [412, 157] on icon at bounding box center [414, 154] width 5 height 5
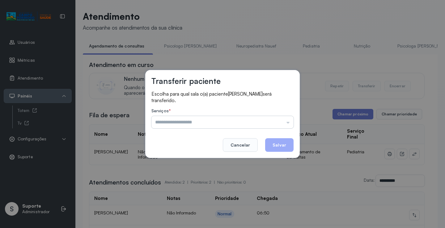
drag, startPoint x: 281, startPoint y: 120, endPoint x: 269, endPoint y: 124, distance: 11.9
click at [279, 121] on input "text" at bounding box center [222, 122] width 142 height 12
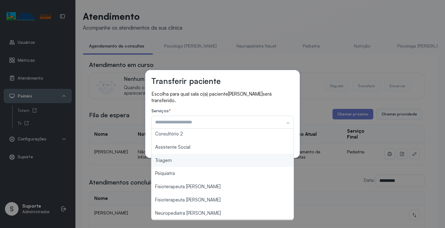
type input "*******"
click at [180, 161] on div "Transferir paciente Escolha para qual sala o(a) paciente ANA VITORIA CARVALHO D…" at bounding box center [222, 114] width 445 height 228
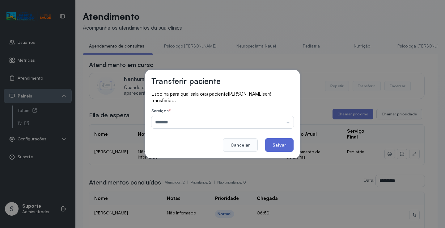
click at [275, 143] on button "Salvar" at bounding box center [279, 145] width 28 height 14
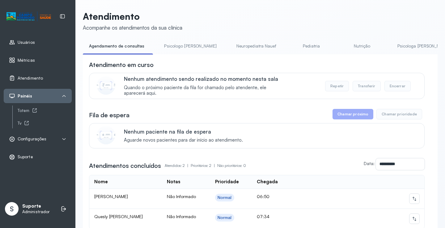
click at [290, 46] on link "Pediatria" at bounding box center [311, 46] width 43 height 10
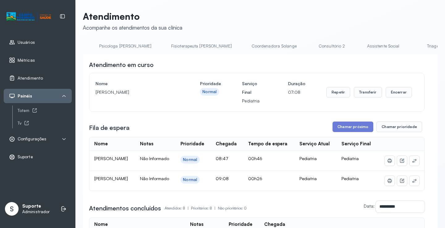
scroll to position [0, 298]
click at [410, 45] on link "Triagem" at bounding box center [431, 46] width 43 height 10
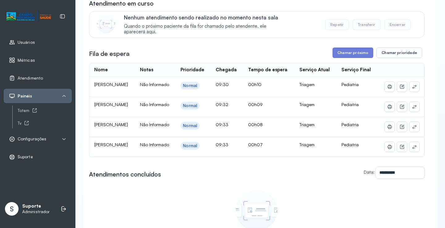
scroll to position [0, 0]
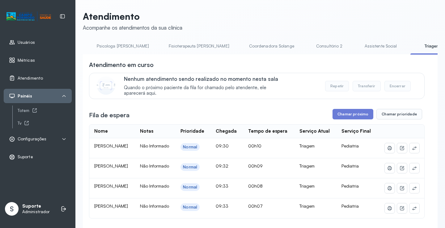
click at [358, 48] on link "Assistente Social" at bounding box center [380, 46] width 45 height 10
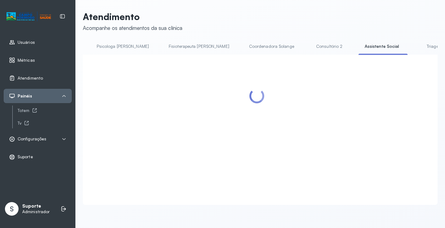
click at [412, 45] on link "Triagem" at bounding box center [433, 46] width 43 height 10
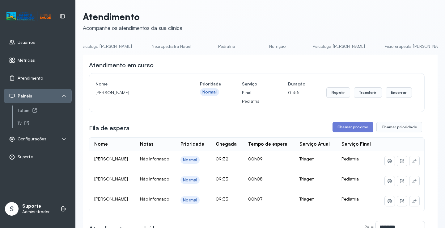
scroll to position [0, 0]
click at [121, 37] on div "**********" at bounding box center [260, 178] width 355 height 335
click at [116, 43] on link "Agendamento de consultas" at bounding box center [115, 46] width 65 height 10
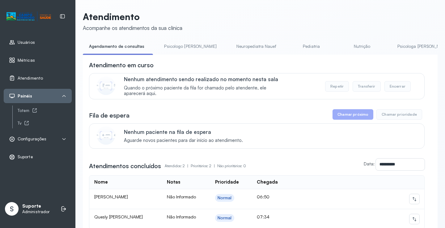
click at [175, 49] on link "Psicologo Pedro" at bounding box center [190, 46] width 65 height 10
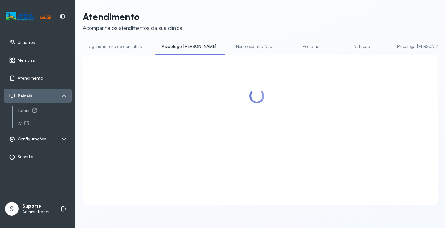
click at [129, 47] on link "Agendamento de consultas" at bounding box center [115, 46] width 65 height 10
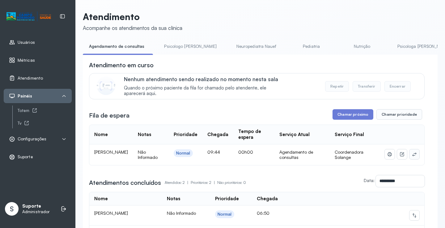
click at [412, 155] on icon at bounding box center [414, 155] width 4 height 4
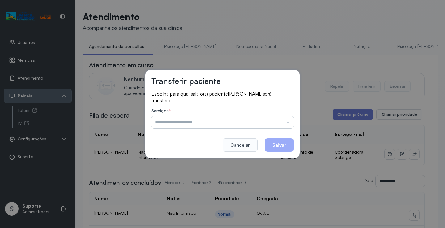
click at [284, 121] on input "text" at bounding box center [222, 122] width 142 height 12
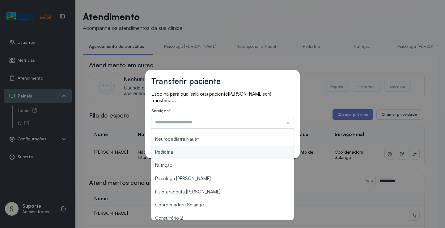
scroll to position [1, 0]
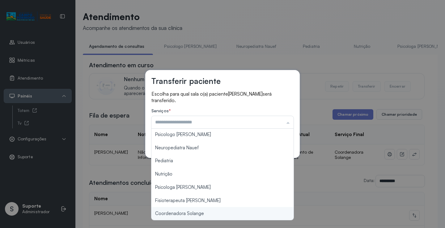
type input "**********"
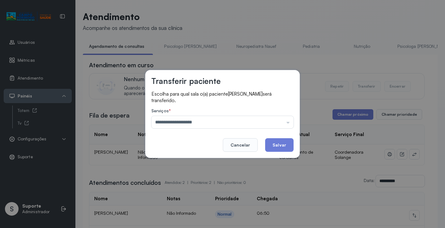
click at [201, 214] on div "**********" at bounding box center [222, 114] width 445 height 228
click at [281, 143] on button "Salvar" at bounding box center [279, 145] width 28 height 14
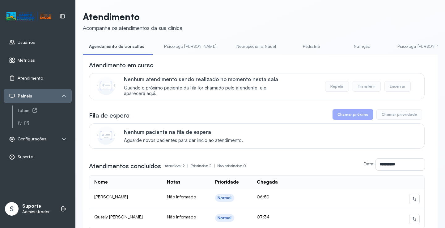
click at [290, 46] on link "Pediatria" at bounding box center [311, 46] width 43 height 10
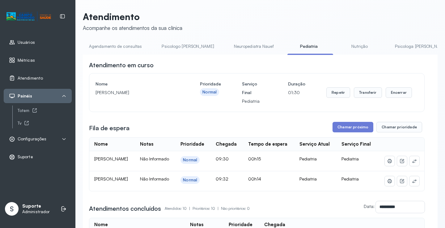
click at [228, 46] on link "Neuropediatra Nauef" at bounding box center [254, 46] width 52 height 10
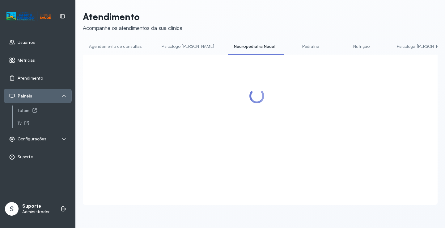
click at [297, 45] on link "Pediatria" at bounding box center [310, 46] width 43 height 10
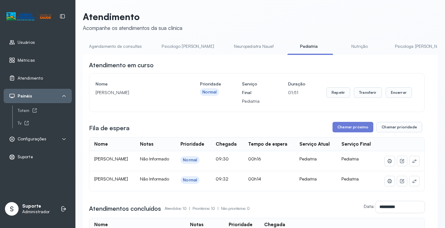
drag, startPoint x: 331, startPoint y: 46, endPoint x: 325, endPoint y: 45, distance: 6.5
click at [338, 46] on link "Nutrição" at bounding box center [359, 46] width 43 height 10
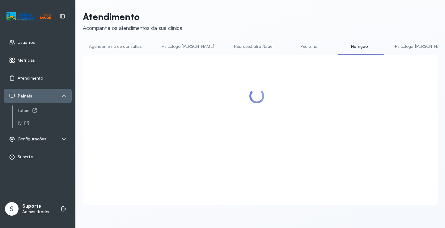
click at [291, 46] on link "Pediatria" at bounding box center [308, 46] width 43 height 10
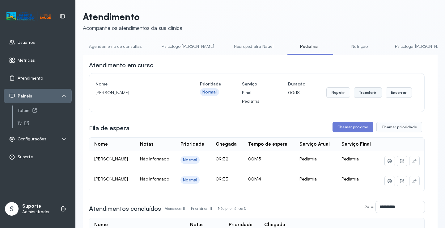
click at [361, 95] on button "Transferir" at bounding box center [368, 92] width 28 height 11
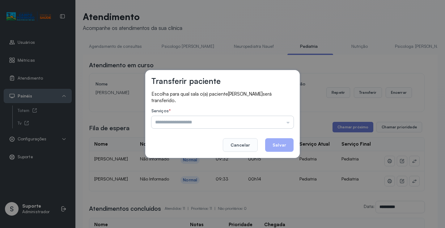
click at [272, 126] on input "text" at bounding box center [222, 122] width 142 height 12
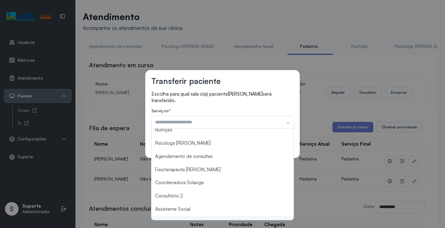
scroll to position [0, 0]
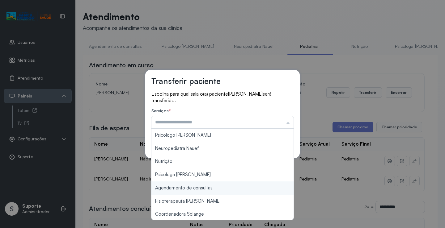
type input "**********"
click at [218, 190] on div "**********" at bounding box center [222, 114] width 445 height 228
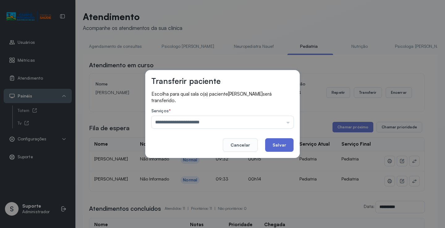
click at [281, 147] on button "Salvar" at bounding box center [279, 145] width 28 height 14
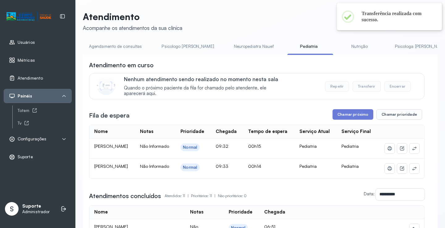
click at [127, 45] on link "Agendamento de consultas" at bounding box center [115, 46] width 65 height 10
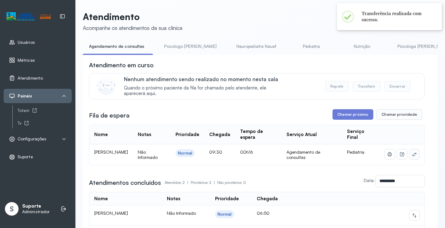
click at [412, 156] on icon at bounding box center [414, 154] width 5 height 5
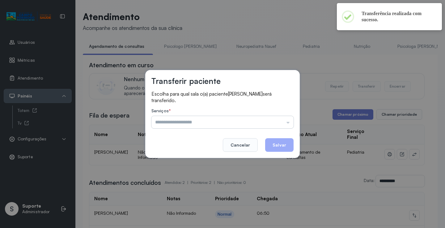
click at [275, 121] on input "text" at bounding box center [222, 122] width 142 height 12
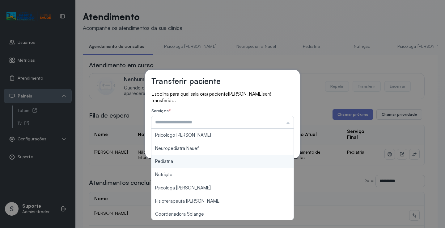
type input "*********"
drag, startPoint x: 184, startPoint y: 164, endPoint x: 216, endPoint y: 160, distance: 32.8
click at [193, 164] on div "Transferir paciente Escolha para qual sala o(a) paciente ELISA SOARES VIEIRA se…" at bounding box center [222, 114] width 445 height 228
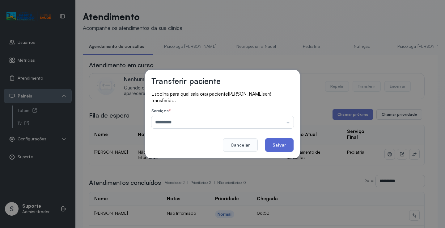
click at [269, 147] on button "Salvar" at bounding box center [279, 145] width 28 height 14
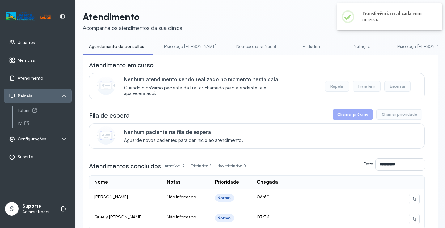
click at [290, 44] on link "Pediatria" at bounding box center [311, 46] width 43 height 10
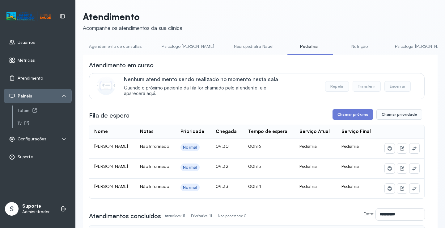
click at [121, 50] on link "Agendamento de consultas" at bounding box center [115, 46] width 65 height 10
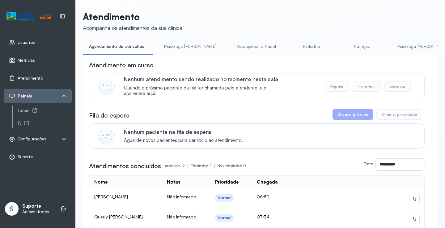
click at [295, 47] on link "Pediatria" at bounding box center [311, 46] width 43 height 10
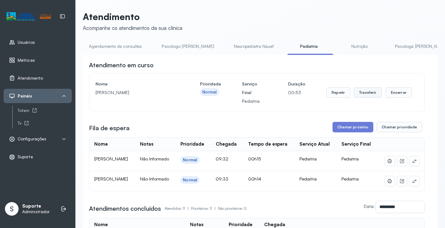
click at [365, 95] on button "Transferir" at bounding box center [368, 92] width 28 height 11
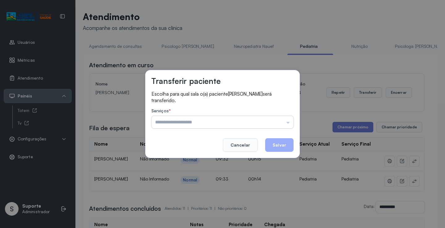
drag, startPoint x: 275, startPoint y: 127, endPoint x: 275, endPoint y: 123, distance: 3.4
click at [275, 124] on input "text" at bounding box center [222, 122] width 142 height 12
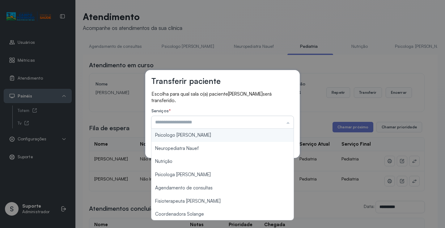
click at [276, 121] on input "text" at bounding box center [222, 122] width 142 height 12
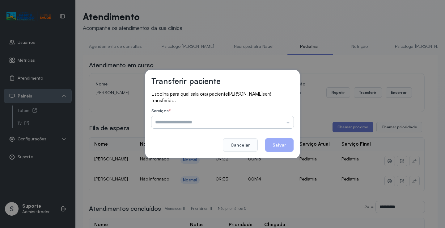
click at [276, 121] on input "text" at bounding box center [222, 122] width 142 height 12
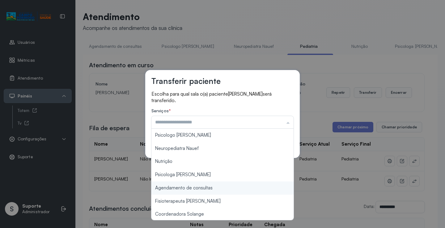
type input "**********"
click at [216, 187] on div "**********" at bounding box center [222, 114] width 445 height 228
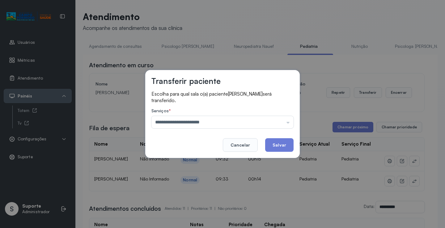
click at [287, 139] on button "Salvar" at bounding box center [279, 145] width 28 height 14
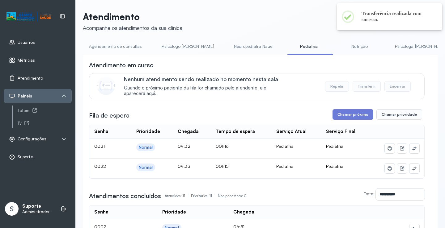
click at [118, 44] on link "Agendamento de consultas" at bounding box center [115, 46] width 65 height 10
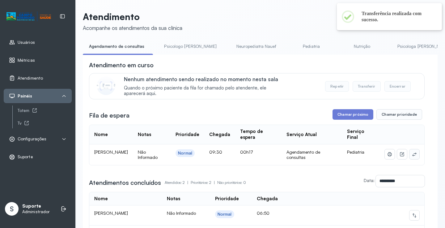
click at [409, 154] on button at bounding box center [414, 155] width 10 height 10
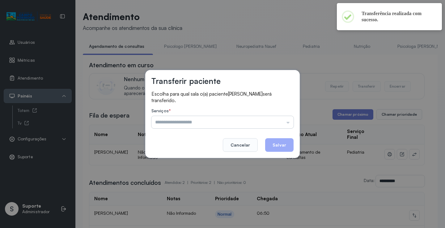
drag, startPoint x: 303, startPoint y: 133, endPoint x: 278, endPoint y: 121, distance: 27.6
click at [294, 127] on div "Transferir paciente Escolha para qual sala o(a) paciente ELISA SOARES VIEIRA se…" at bounding box center [222, 114] width 445 height 228
click at [277, 121] on input "text" at bounding box center [222, 122] width 142 height 12
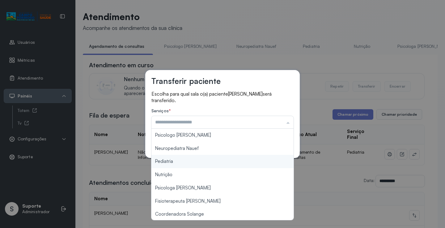
type input "*********"
click at [192, 161] on div "Transferir paciente Escolha para qual sala o(a) paciente ELISA SOARES VIEIRA se…" at bounding box center [222, 114] width 445 height 228
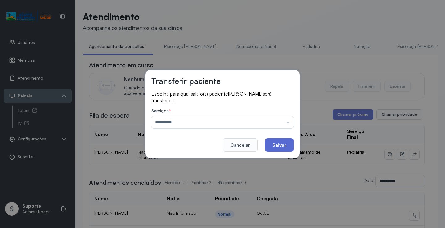
click at [278, 142] on button "Salvar" at bounding box center [279, 145] width 28 height 14
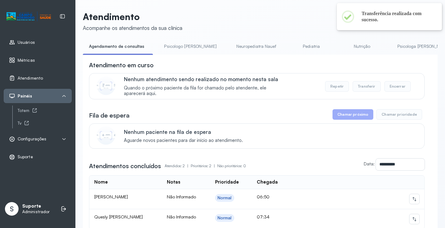
click at [290, 48] on link "Pediatria" at bounding box center [311, 46] width 43 height 10
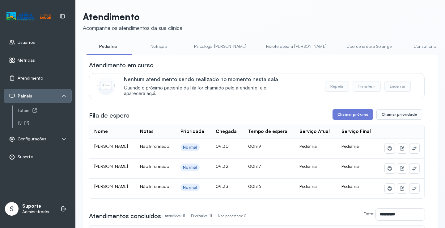
scroll to position [0, 343]
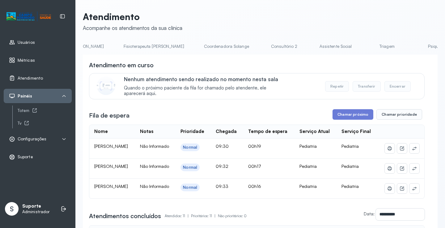
click at [365, 49] on link "Triagem" at bounding box center [386, 46] width 43 height 10
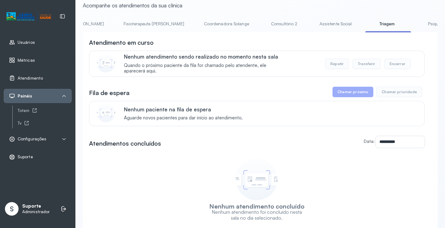
scroll to position [0, 0]
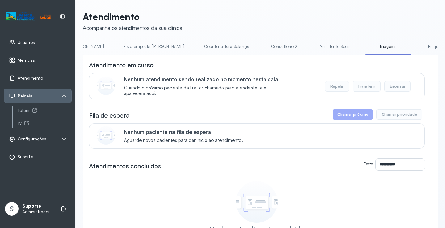
click at [313, 55] on li "Assistente Social" at bounding box center [336, 48] width 47 height 14
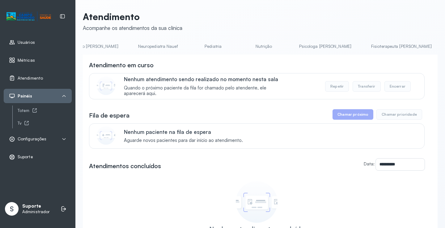
scroll to position [0, 86]
click at [201, 46] on link "Pediatria" at bounding box center [222, 46] width 43 height 10
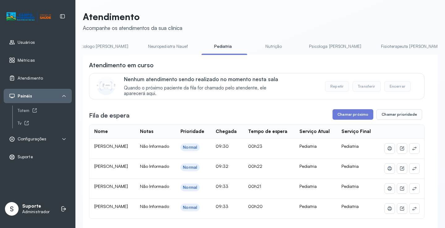
scroll to position [0, 0]
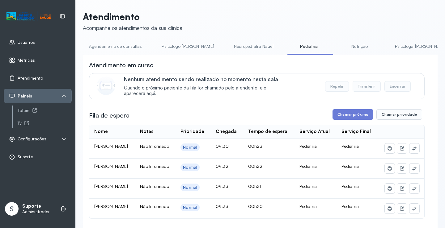
click at [119, 44] on link "Agendamento de consultas" at bounding box center [115, 46] width 65 height 10
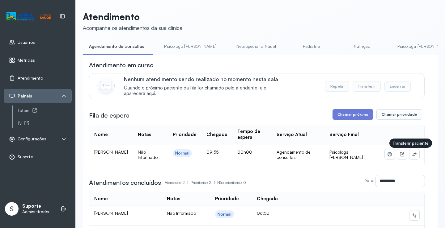
click at [415, 158] on td at bounding box center [402, 155] width 44 height 21
click at [413, 155] on button at bounding box center [414, 155] width 10 height 10
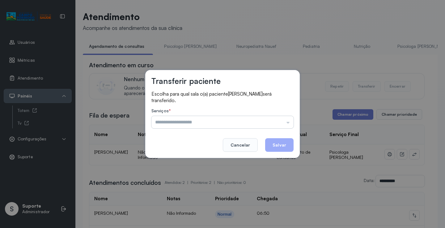
click at [282, 120] on input "text" at bounding box center [222, 122] width 142 height 12
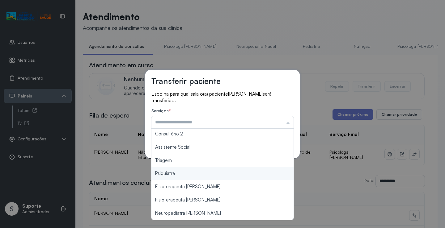
scroll to position [1, 0]
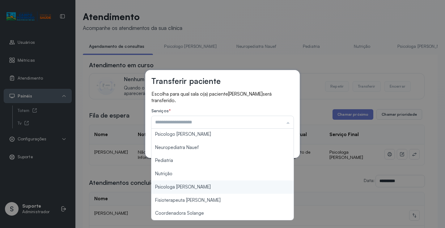
type input "**********"
click at [202, 187] on div "**********" at bounding box center [222, 114] width 445 height 228
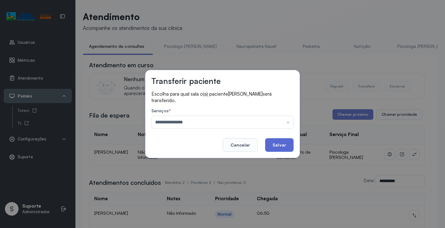
click at [276, 144] on button "Salvar" at bounding box center [279, 145] width 28 height 14
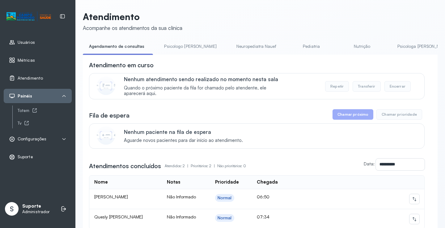
click at [292, 49] on link "Pediatria" at bounding box center [311, 46] width 43 height 10
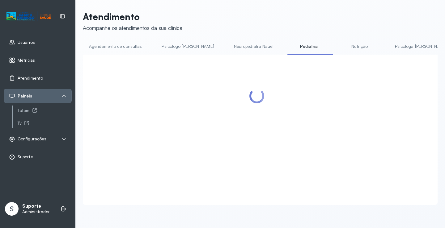
click at [135, 46] on link "Agendamento de consultas" at bounding box center [115, 46] width 65 height 10
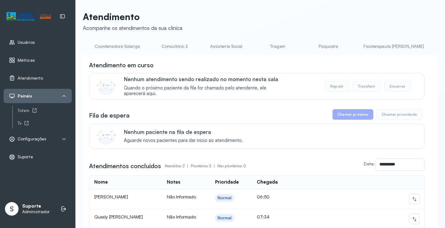
scroll to position [0, 468]
click at [243, 46] on link "Triagem" at bounding box center [264, 46] width 43 height 10
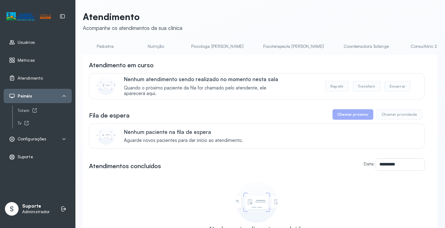
scroll to position [0, 188]
click at [209, 46] on link "Psicologa [PERSON_NAME]" at bounding box center [233, 46] width 65 height 10
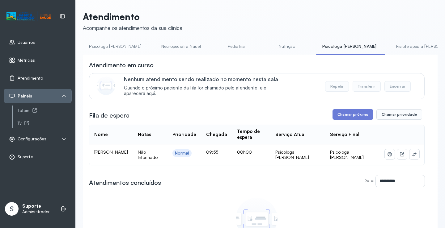
scroll to position [0, 0]
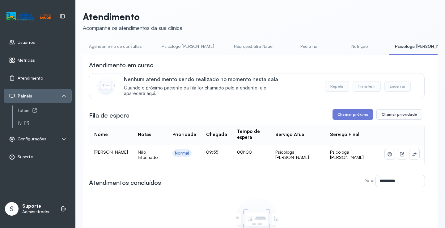
click at [287, 47] on link "Pediatria" at bounding box center [308, 46] width 43 height 10
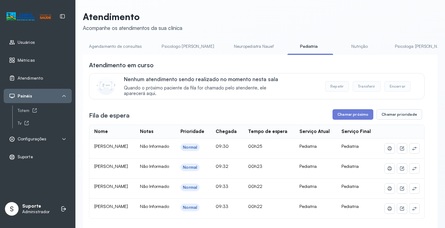
click at [116, 48] on link "Agendamento de consultas" at bounding box center [115, 46] width 65 height 10
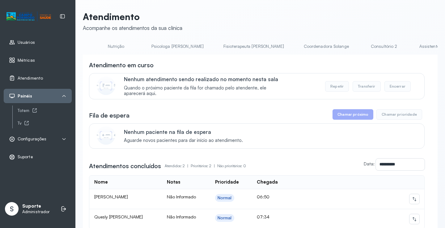
scroll to position [0, 278]
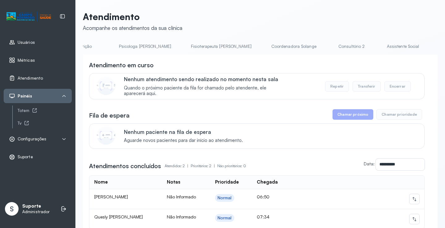
click at [265, 44] on link "Coordenadora Solange" at bounding box center [293, 46] width 57 height 10
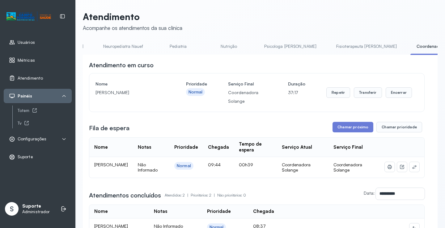
scroll to position [0, 0]
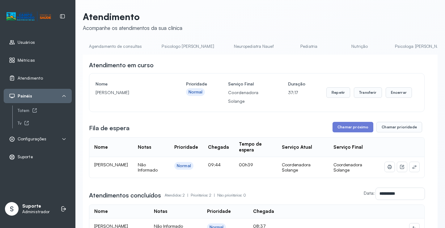
click at [93, 45] on link "Agendamento de consultas" at bounding box center [115, 46] width 65 height 10
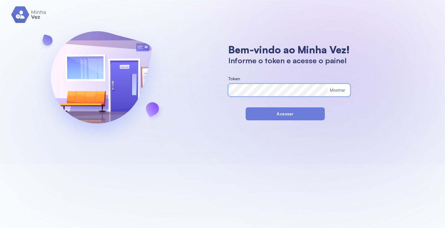
click at [249, 112] on button "Acessar" at bounding box center [285, 114] width 79 height 13
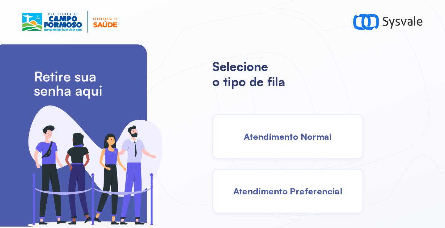
click at [270, 135] on span "Atendimento Normal" at bounding box center [288, 136] width 88 height 11
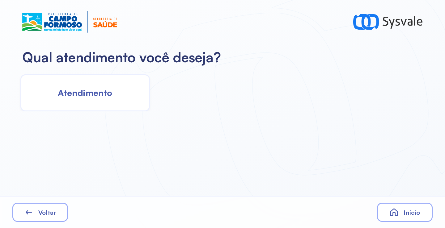
click at [112, 100] on div "Atendimento" at bounding box center [84, 92] width 129 height 37
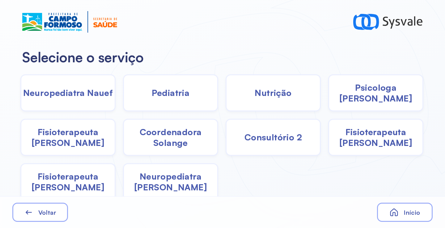
click at [170, 98] on span "Pediatria" at bounding box center [171, 92] width 38 height 11
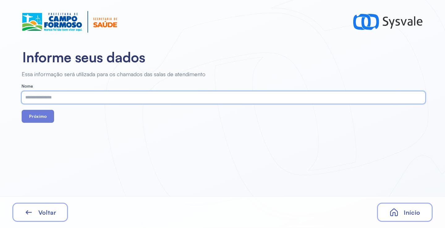
paste input "**********"
type input "**********"
click at [38, 116] on button "Próximo" at bounding box center [38, 116] width 32 height 13
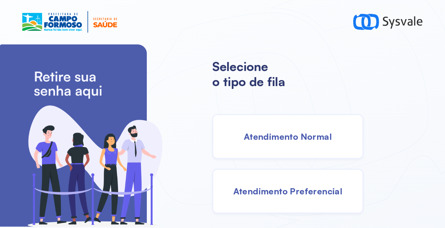
click at [280, 139] on span "Atendimento Normal" at bounding box center [288, 136] width 88 height 11
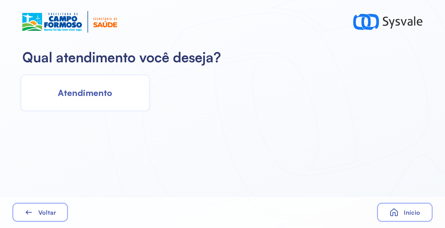
click at [113, 97] on div "Atendimento" at bounding box center [84, 92] width 129 height 37
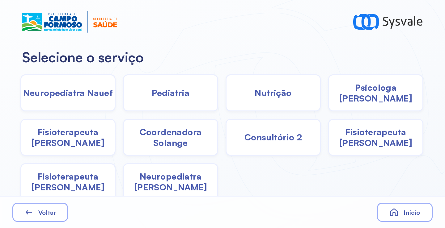
click at [171, 93] on span "Pediatria" at bounding box center [171, 92] width 38 height 11
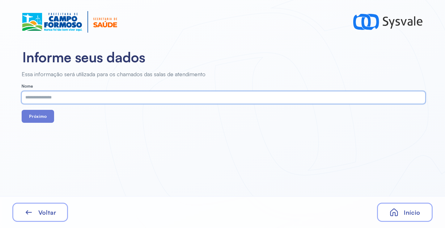
paste input "**********"
type input "**********"
click at [47, 119] on button "Próximo" at bounding box center [38, 116] width 32 height 13
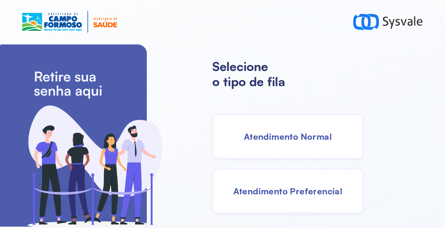
click at [268, 137] on span "Atendimento Normal" at bounding box center [288, 136] width 88 height 11
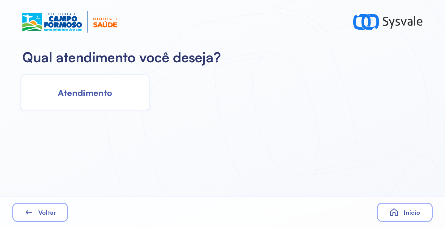
click at [124, 97] on div "Atendimento" at bounding box center [84, 92] width 129 height 37
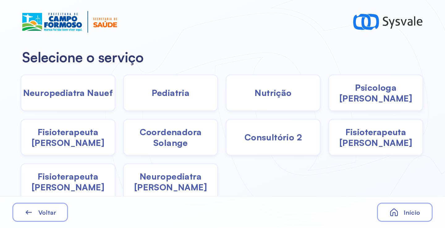
click at [174, 99] on div "Pediatria" at bounding box center [170, 92] width 95 height 37
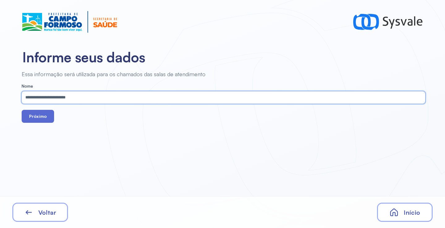
type input "**********"
click at [41, 120] on button "Próximo" at bounding box center [38, 116] width 32 height 13
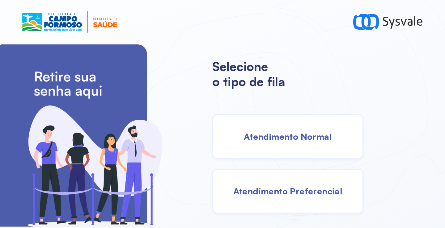
drag, startPoint x: 280, startPoint y: 196, endPoint x: 277, endPoint y: 191, distance: 5.4
click at [277, 191] on span "Atendimento Preferencial" at bounding box center [287, 191] width 109 height 11
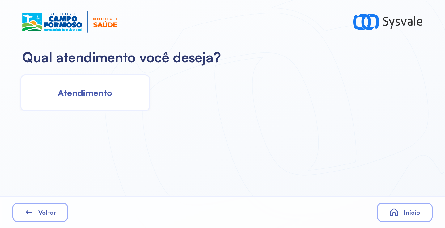
click at [116, 101] on div "Atendimento" at bounding box center [84, 92] width 129 height 37
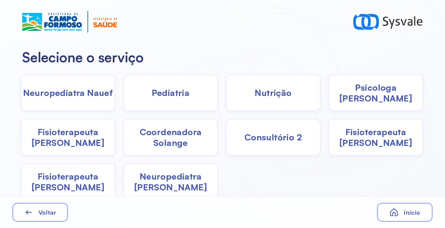
click at [154, 95] on span "Pediatria" at bounding box center [171, 92] width 38 height 11
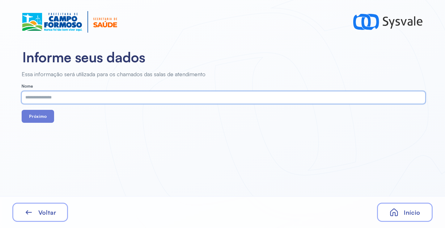
paste input "**********"
type input "**********"
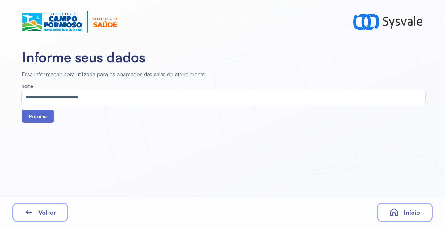
click at [38, 119] on button "Próximo" at bounding box center [38, 116] width 32 height 13
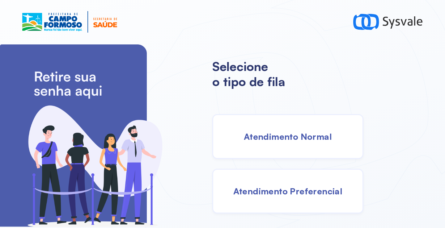
drag, startPoint x: 256, startPoint y: 132, endPoint x: 252, endPoint y: 131, distance: 4.1
click at [252, 131] on div "Atendimento Normal" at bounding box center [287, 136] width 151 height 45
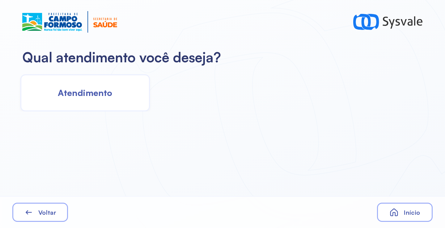
click at [82, 86] on div "Atendimento" at bounding box center [84, 92] width 129 height 37
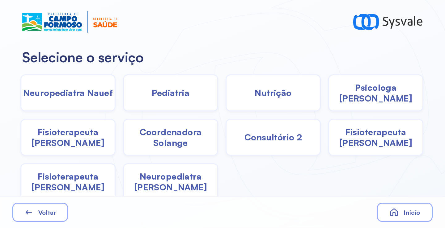
click at [167, 95] on span "Pediatria" at bounding box center [171, 92] width 38 height 11
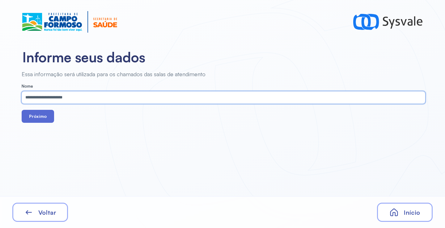
type input "**********"
click at [42, 116] on button "Próximo" at bounding box center [38, 116] width 32 height 13
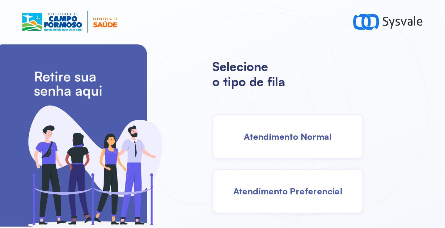
click at [289, 154] on div "Atendimento Normal" at bounding box center [287, 136] width 151 height 45
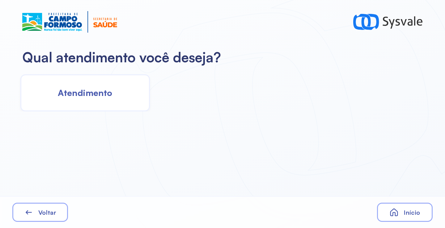
click at [104, 99] on div "Atendimento" at bounding box center [84, 92] width 129 height 37
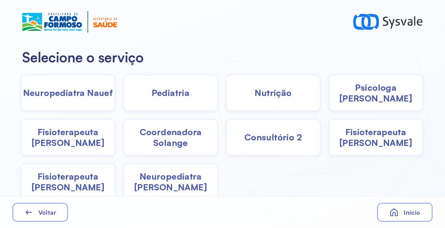
click at [195, 97] on div "Pediatria" at bounding box center [170, 92] width 95 height 37
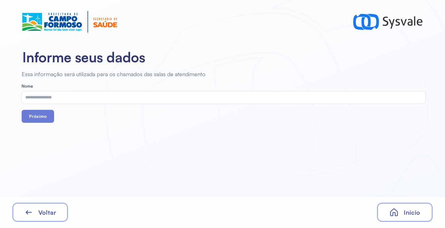
click at [62, 212] on div "Voltar" at bounding box center [40, 212] width 56 height 19
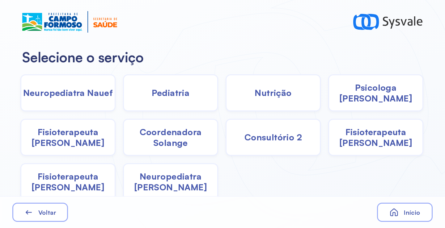
click at [76, 149] on div "Fisioterapeuta [PERSON_NAME]" at bounding box center [67, 137] width 95 height 37
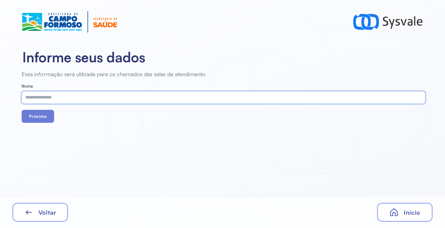
paste input "**********"
type input "**********"
click at [31, 120] on button "Próximo" at bounding box center [38, 116] width 32 height 13
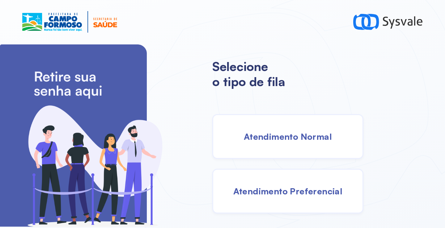
click at [277, 139] on span "Atendimento Normal" at bounding box center [288, 136] width 88 height 11
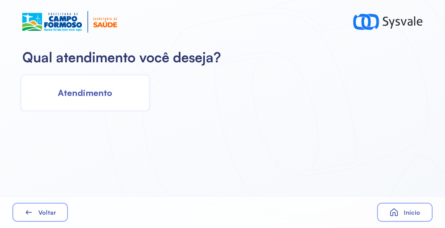
click at [81, 92] on span "Atendimento" at bounding box center [85, 92] width 54 height 11
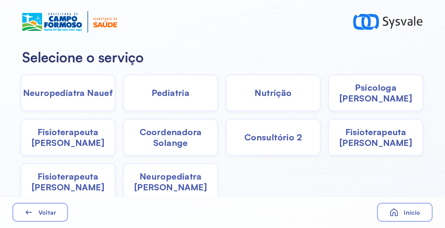
click at [177, 94] on span "Pediatria" at bounding box center [171, 92] width 38 height 11
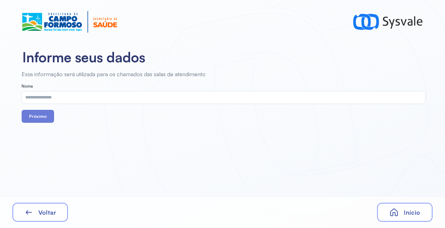
click at [55, 214] on span "Voltar" at bounding box center [47, 213] width 18 height 8
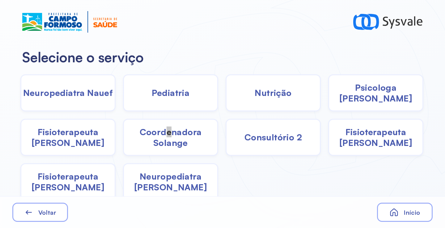
click at [166, 137] on span "Coordenadora Solange" at bounding box center [170, 138] width 93 height 22
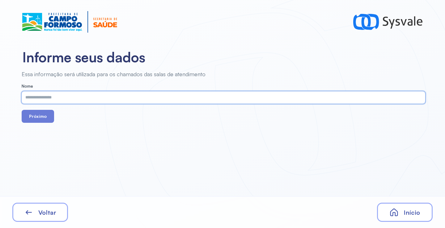
paste input "**********"
type input "**********"
click at [30, 118] on button "Próximo" at bounding box center [38, 116] width 32 height 13
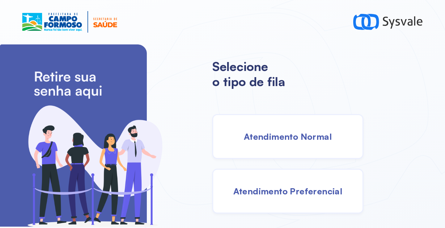
click at [287, 137] on span "Atendimento Normal" at bounding box center [288, 136] width 88 height 11
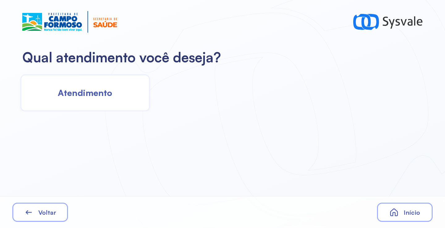
click at [94, 101] on div "Atendimento" at bounding box center [84, 92] width 129 height 37
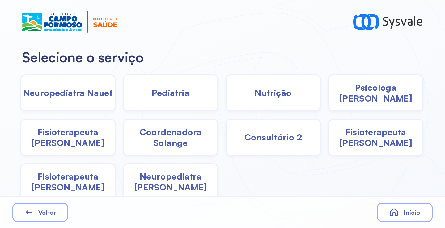
click at [163, 144] on span "Coordenadora Solange" at bounding box center [170, 138] width 93 height 22
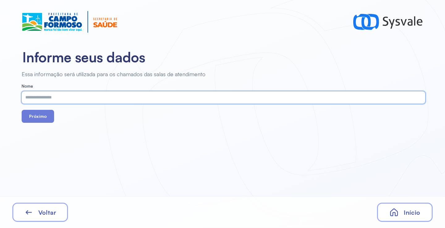
paste input "**********"
type input "**********"
click at [44, 122] on button "Próximo" at bounding box center [38, 116] width 32 height 13
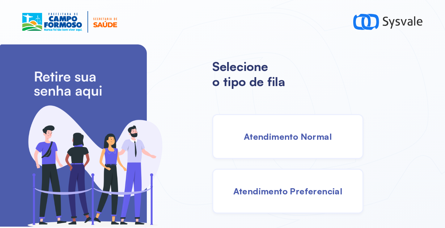
click at [267, 137] on span "Atendimento Normal" at bounding box center [288, 136] width 88 height 11
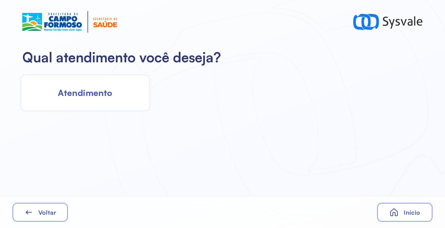
click at [116, 94] on div "Atendimento" at bounding box center [84, 92] width 129 height 37
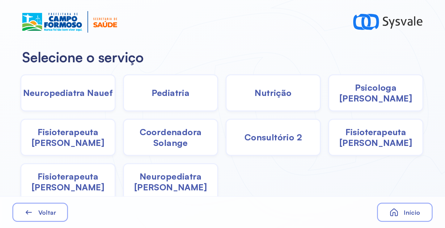
click at [163, 98] on span "Pediatria" at bounding box center [171, 92] width 38 height 11
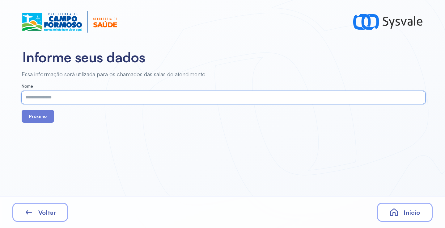
paste input "**********"
type input "**********"
click at [45, 114] on button "Próximo" at bounding box center [38, 116] width 32 height 13
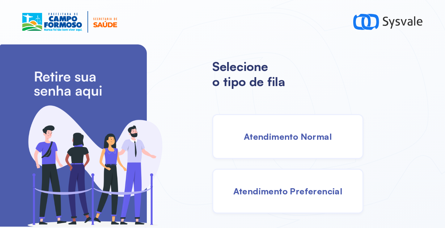
click at [301, 142] on span "Atendimento Normal" at bounding box center [288, 136] width 88 height 11
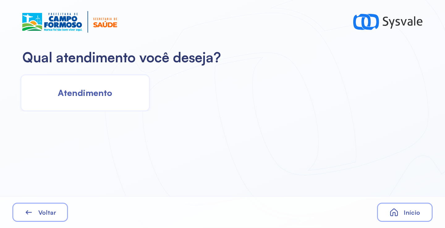
click at [110, 95] on span "Atendimento" at bounding box center [85, 92] width 54 height 11
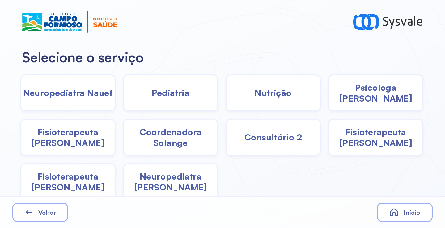
click at [159, 94] on span "Pediatria" at bounding box center [171, 92] width 38 height 11
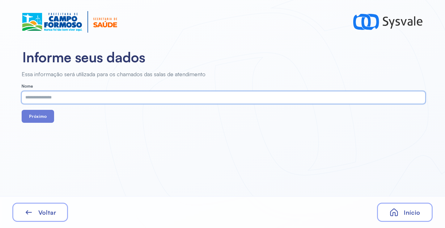
paste input "**********"
type input "**********"
click at [37, 115] on button "Próximo" at bounding box center [38, 116] width 32 height 13
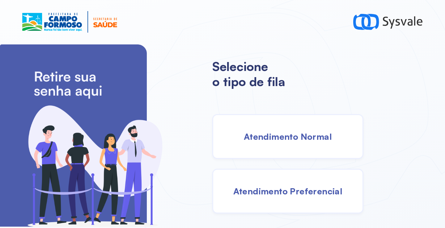
click at [286, 142] on span "Atendimento Normal" at bounding box center [288, 136] width 88 height 11
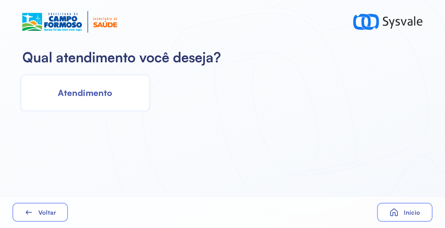
click at [115, 101] on div "Atendimento" at bounding box center [84, 92] width 129 height 37
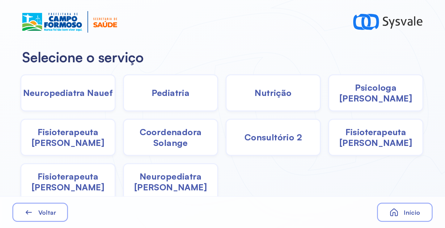
click at [182, 142] on span "Coordenadora Solange" at bounding box center [170, 138] width 93 height 22
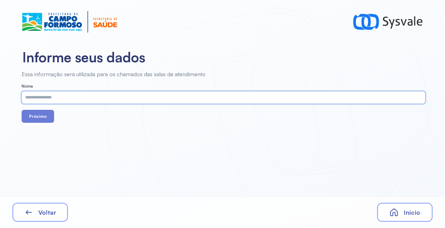
paste input "**********"
type input "**********"
click at [45, 118] on button "Próximo" at bounding box center [38, 116] width 32 height 13
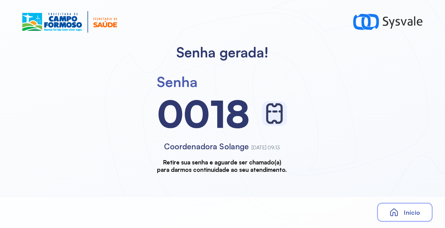
click at [399, 210] on icon at bounding box center [393, 212] width 9 height 9
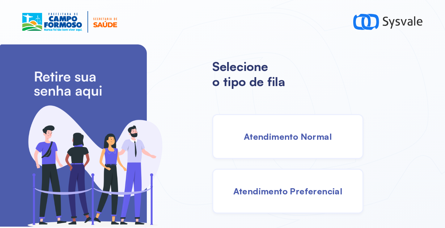
click at [287, 130] on div "Atendimento Normal" at bounding box center [287, 136] width 151 height 45
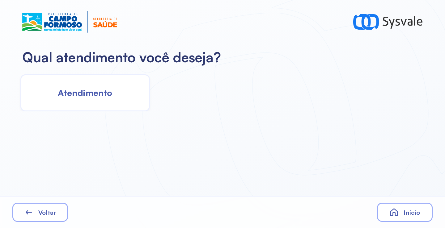
click at [128, 87] on div "Atendimento" at bounding box center [84, 92] width 129 height 37
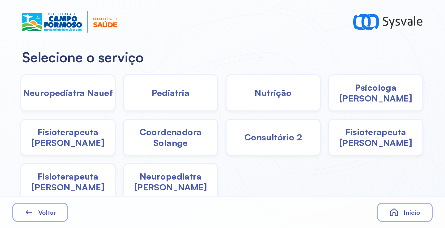
click at [172, 98] on span "Pediatria" at bounding box center [171, 92] width 38 height 11
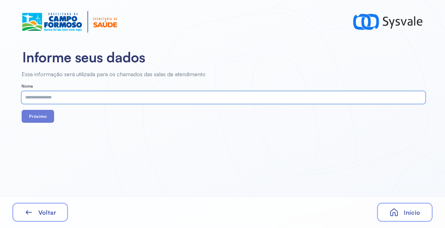
paste input "**********"
type input "**********"
click at [32, 117] on button "Próximo" at bounding box center [38, 116] width 32 height 13
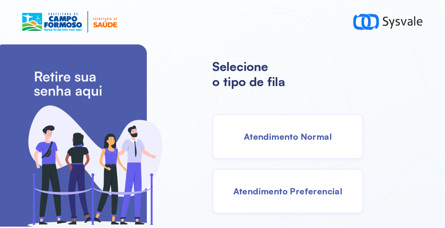
click at [290, 140] on span "Atendimento Normal" at bounding box center [288, 136] width 88 height 11
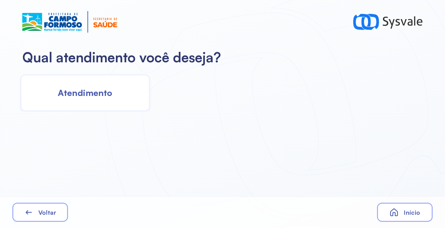
click at [111, 99] on div "Atendimento" at bounding box center [84, 92] width 129 height 37
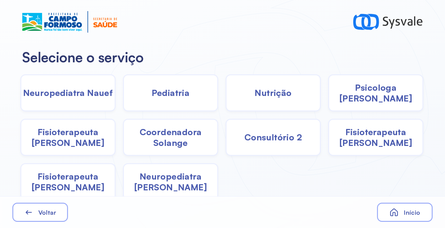
click at [154, 100] on div "Pediatria" at bounding box center [170, 92] width 95 height 37
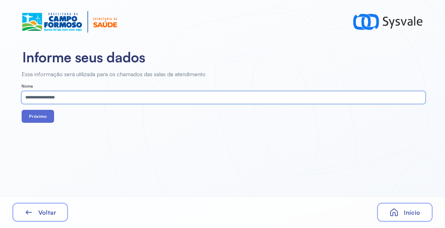
type input "**********"
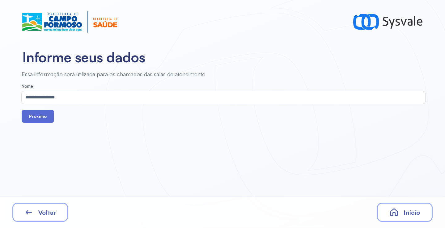
drag, startPoint x: 46, startPoint y: 117, endPoint x: 86, endPoint y: 27, distance: 98.9
click at [46, 117] on button "Próximo" at bounding box center [38, 116] width 32 height 13
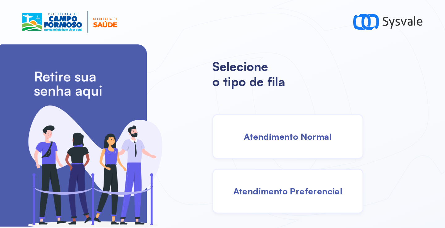
drag, startPoint x: 288, startPoint y: 140, endPoint x: 283, endPoint y: 140, distance: 4.7
click at [283, 140] on span "Atendimento Normal" at bounding box center [288, 136] width 88 height 11
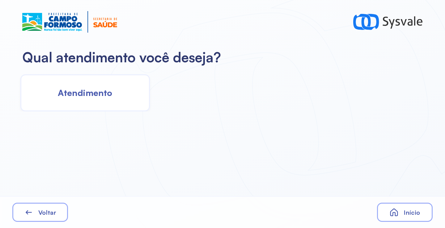
click at [83, 92] on span "Atendimento" at bounding box center [85, 92] width 54 height 11
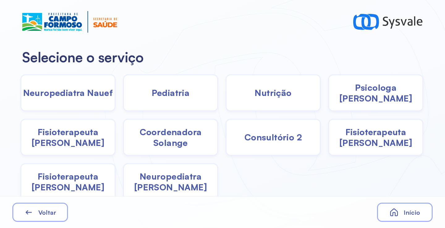
click at [163, 99] on div "Pediatria" at bounding box center [170, 92] width 95 height 37
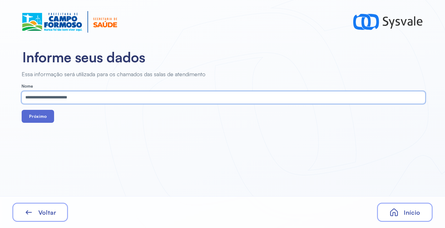
type input "**********"
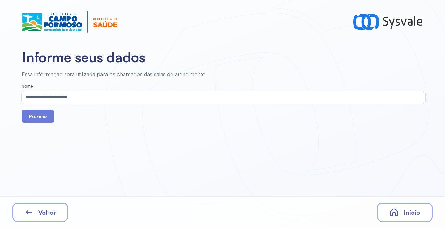
drag, startPoint x: 37, startPoint y: 113, endPoint x: 44, endPoint y: 108, distance: 8.8
click at [37, 114] on button "Próximo" at bounding box center [38, 116] width 32 height 13
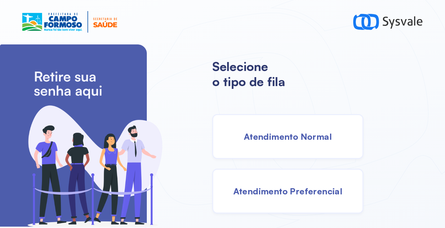
click at [283, 140] on span "Atendimento Normal" at bounding box center [288, 136] width 88 height 11
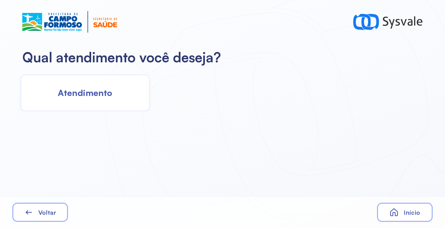
click at [83, 88] on span "Atendimento" at bounding box center [85, 92] width 54 height 11
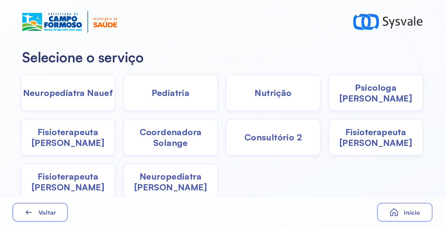
click at [160, 99] on div "Pediatria" at bounding box center [170, 92] width 95 height 37
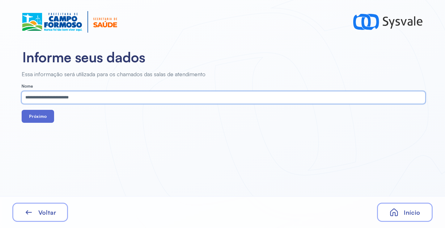
type input "**********"
click at [36, 118] on button "Próximo" at bounding box center [38, 116] width 32 height 13
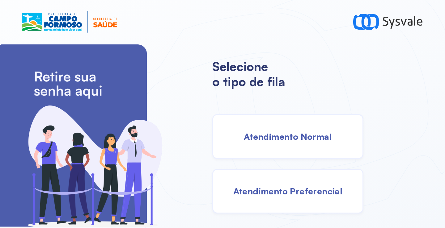
click at [288, 136] on span "Atendimento Normal" at bounding box center [288, 136] width 88 height 11
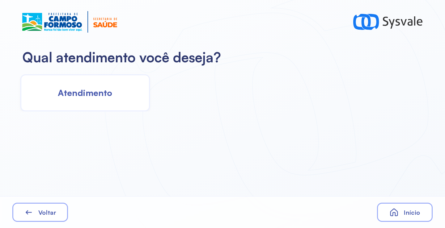
click at [95, 96] on span "Atendimento" at bounding box center [85, 92] width 54 height 11
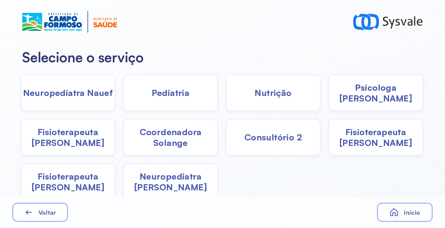
click at [194, 108] on div "Pediatria" at bounding box center [170, 92] width 95 height 37
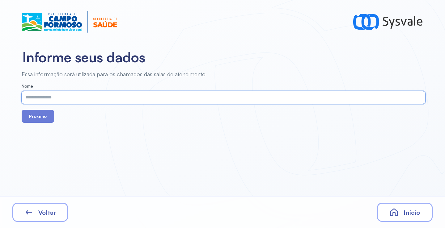
paste input "**********"
type input "**********"
click at [45, 119] on button "Próximo" at bounding box center [38, 116] width 32 height 13
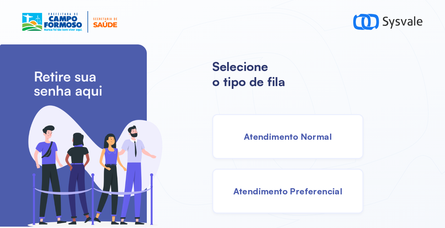
click at [288, 147] on div "Atendimento Normal" at bounding box center [287, 136] width 151 height 45
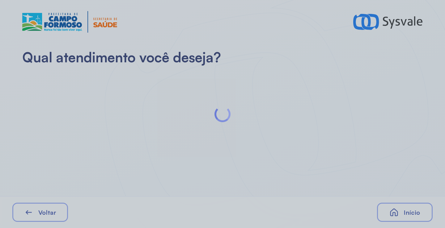
click at [98, 99] on div at bounding box center [222, 114] width 445 height 228
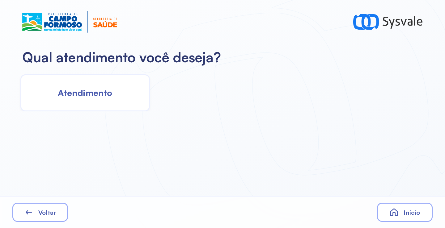
click at [96, 97] on span "Atendimento" at bounding box center [85, 92] width 54 height 11
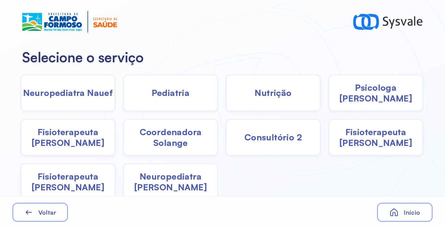
click at [159, 134] on span "Coordenadora Solange" at bounding box center [170, 138] width 93 height 22
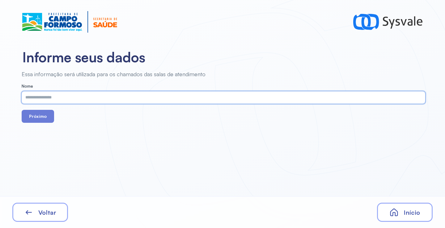
paste input "**********"
type input "**********"
click at [43, 119] on button "Próximo" at bounding box center [38, 116] width 32 height 13
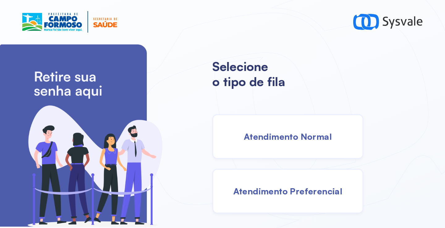
click at [282, 135] on span "Atendimento Normal" at bounding box center [288, 136] width 88 height 11
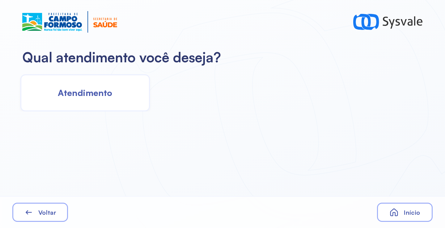
click at [91, 105] on div "Atendimento" at bounding box center [84, 92] width 129 height 37
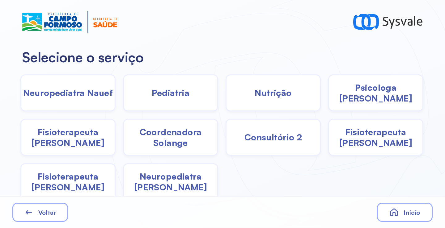
click at [357, 94] on span "Psicologa [PERSON_NAME]" at bounding box center [375, 93] width 93 height 22
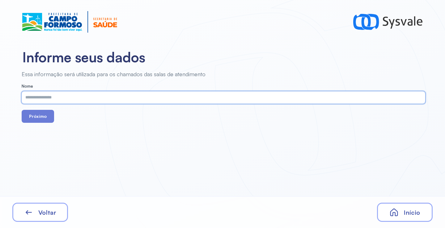
paste input "**********"
type input "**********"
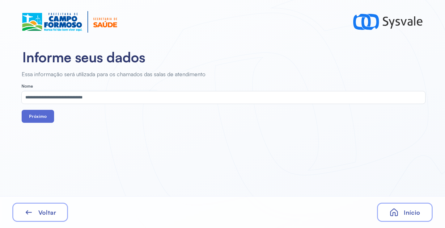
click at [37, 120] on button "Próximo" at bounding box center [38, 116] width 32 height 13
